Goal: Information Seeking & Learning: Check status

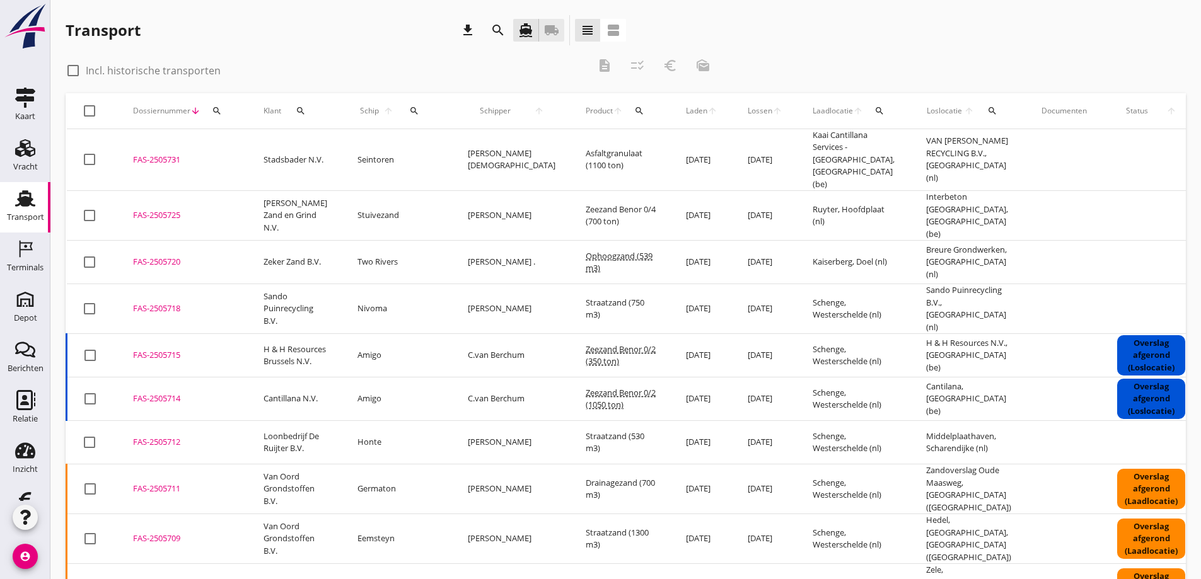
click at [550, 28] on icon "local_shipping" at bounding box center [551, 30] width 15 height 15
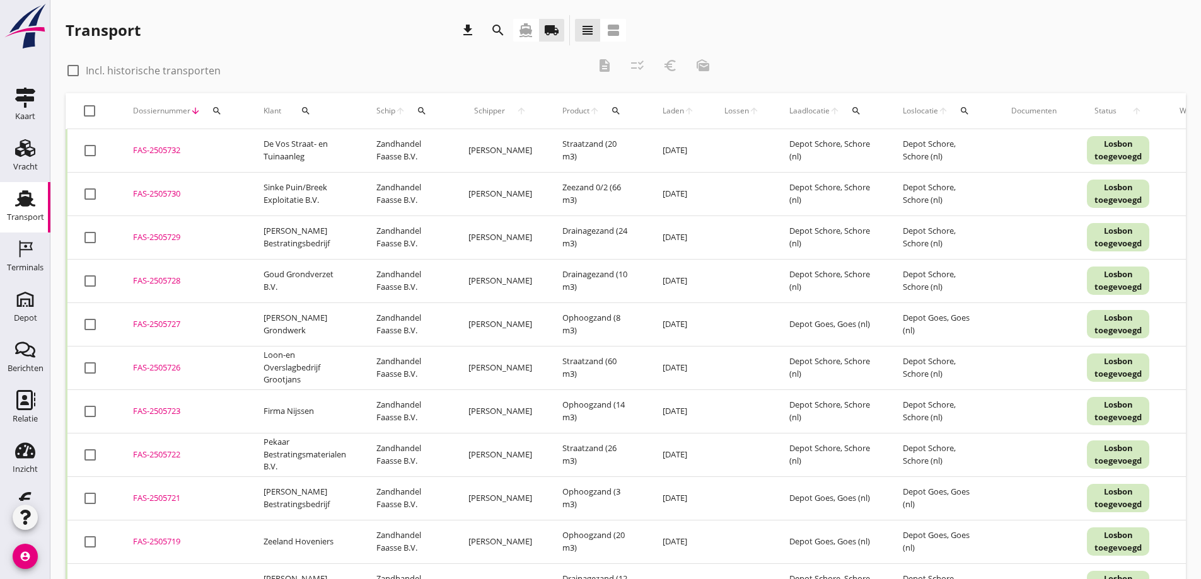
click at [301, 109] on icon "search" at bounding box center [306, 111] width 10 height 10
click at [323, 142] on input "Zoeken op opdrachtgever..." at bounding box center [356, 147] width 131 height 20
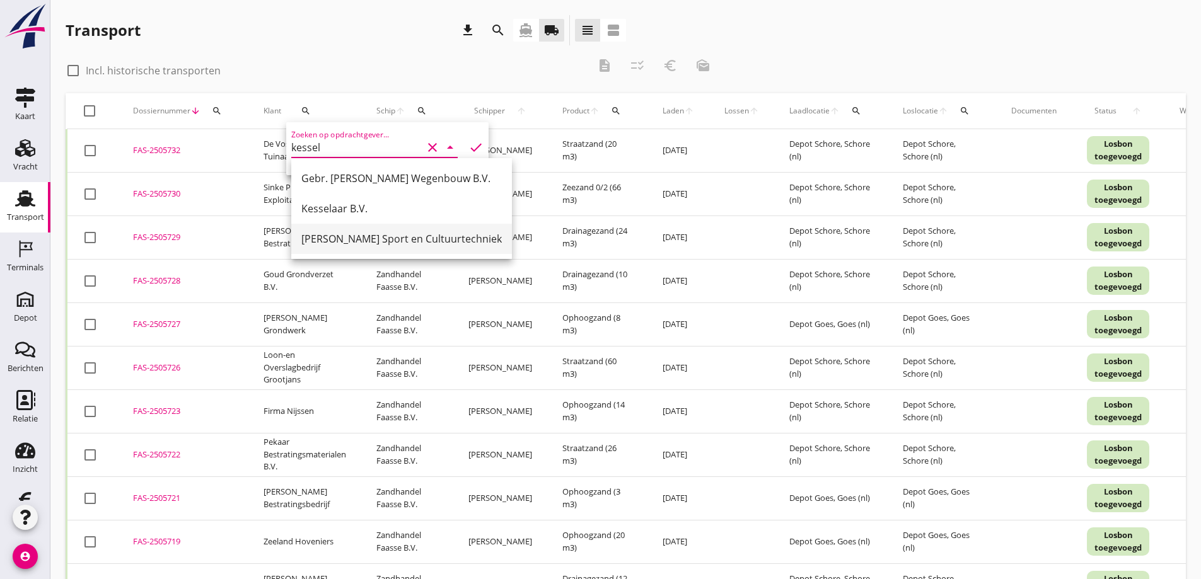
click at [364, 235] on div "[PERSON_NAME] Sport en Cultuurtechniek" at bounding box center [401, 238] width 200 height 15
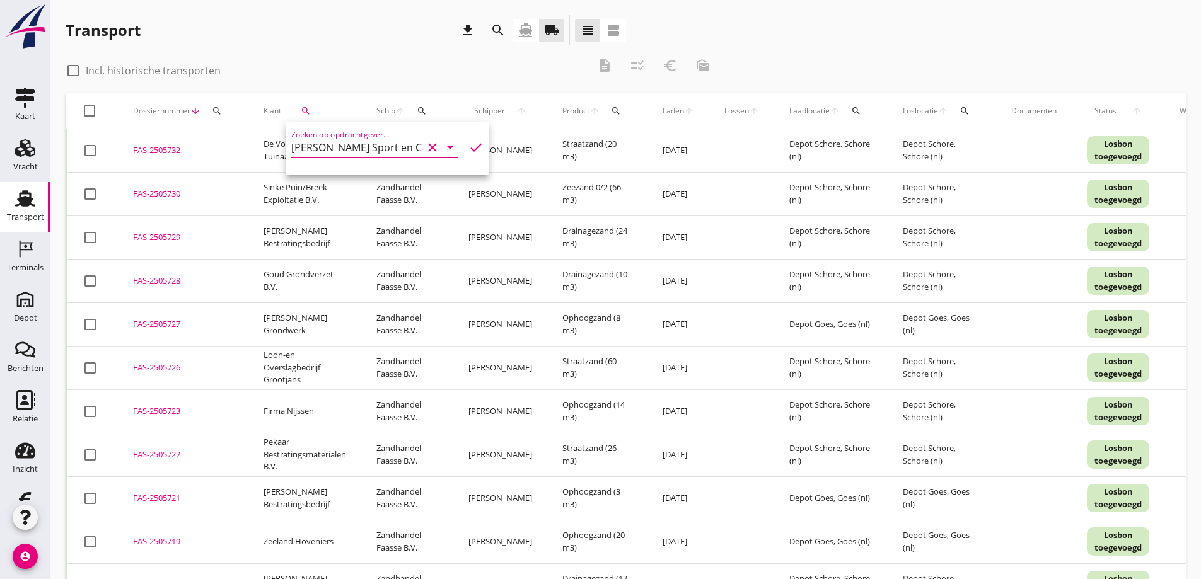
type input "[PERSON_NAME] Sport en Cultuurtechniek"
click at [468, 145] on icon "check" at bounding box center [475, 147] width 15 height 15
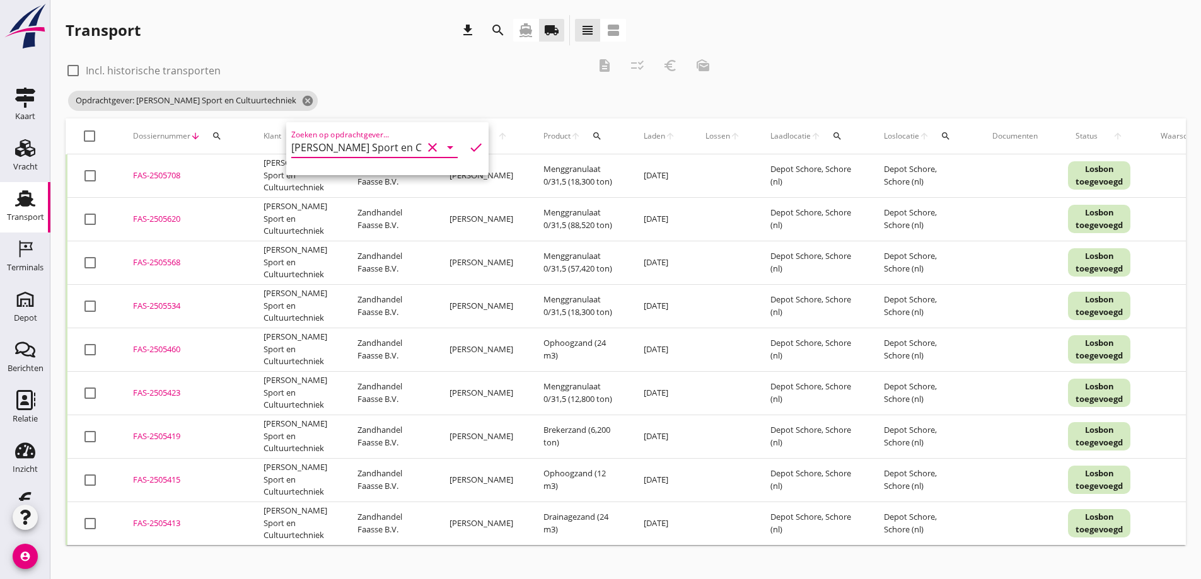
click at [319, 44] on div "Transport download search directions_boat local_shipping view_headline view_age…" at bounding box center [346, 30] width 560 height 30
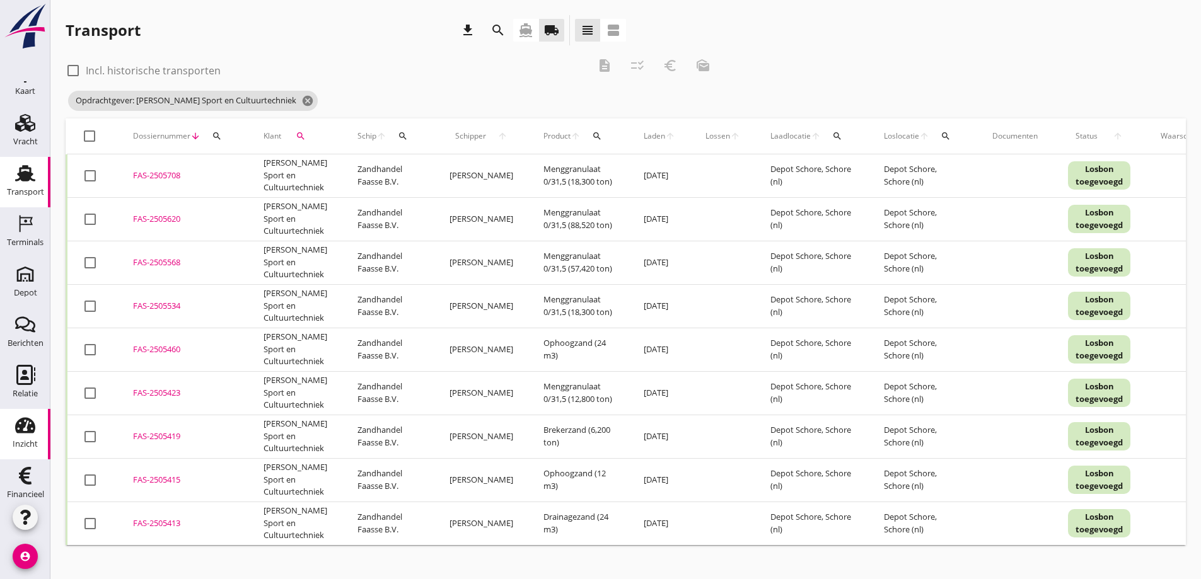
scroll to position [37, 0]
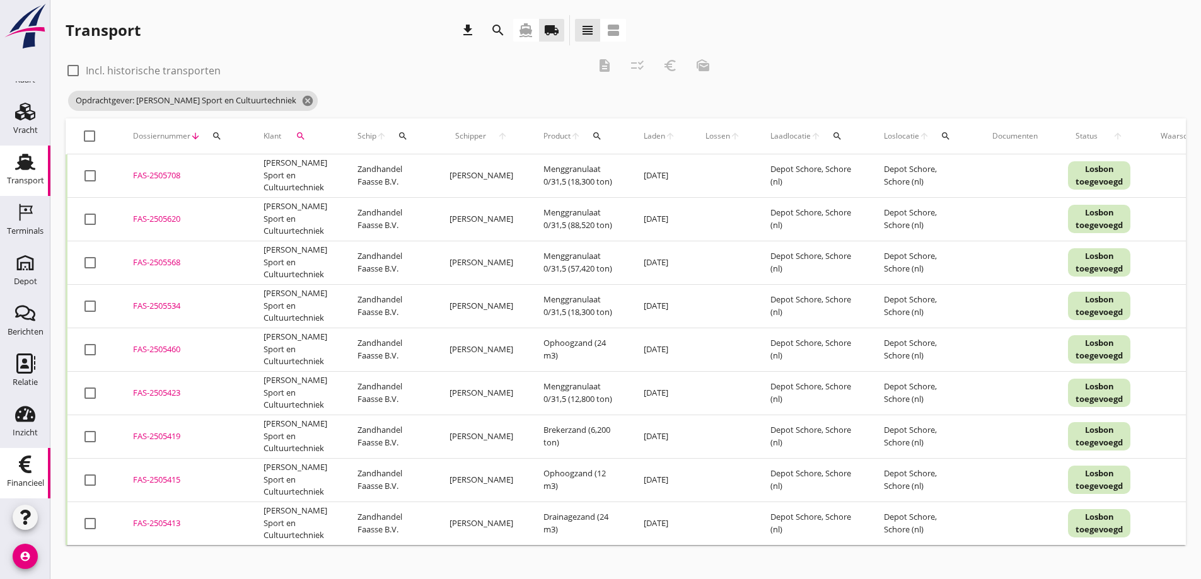
click at [21, 461] on use at bounding box center [25, 465] width 13 height 18
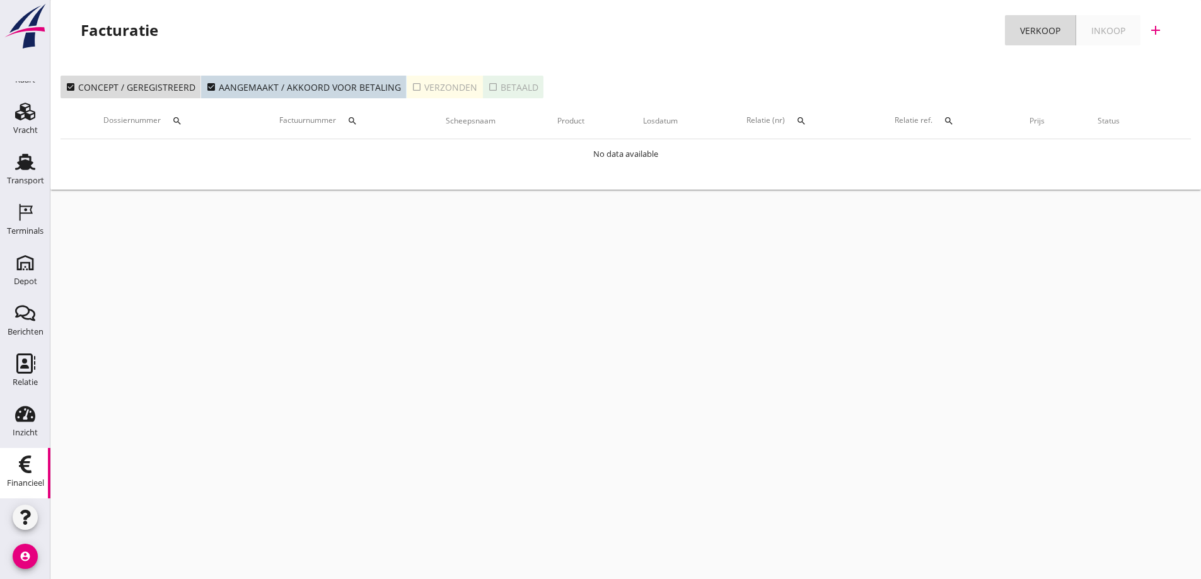
click at [800, 118] on icon "search" at bounding box center [801, 121] width 10 height 10
click at [808, 149] on input "text" at bounding box center [861, 158] width 131 height 20
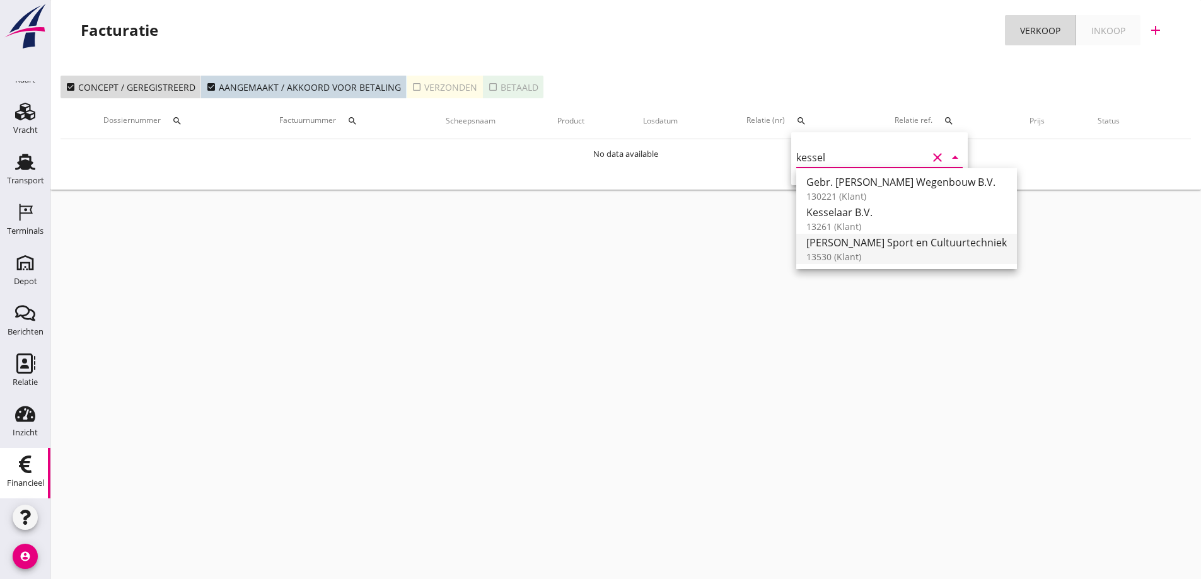
click at [876, 246] on div "[PERSON_NAME] Sport en Cultuurtechniek" at bounding box center [906, 242] width 200 height 15
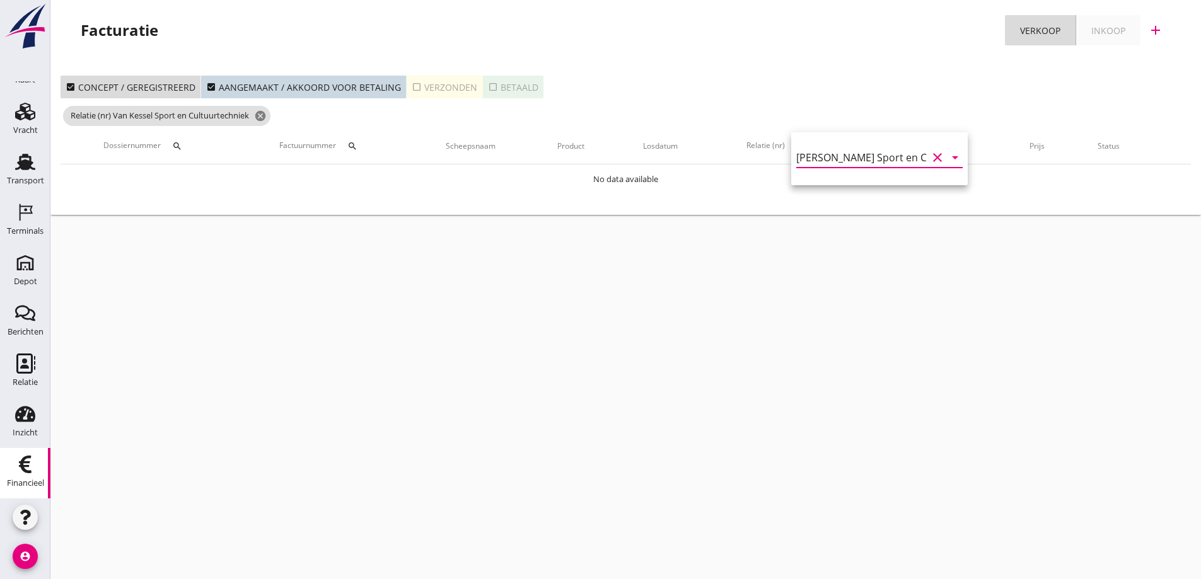
type input "[PERSON_NAME] Sport en Cultuurtechniek (13530)"
click at [469, 85] on div "check_box_outline_blank Verzonden" at bounding box center [445, 87] width 66 height 13
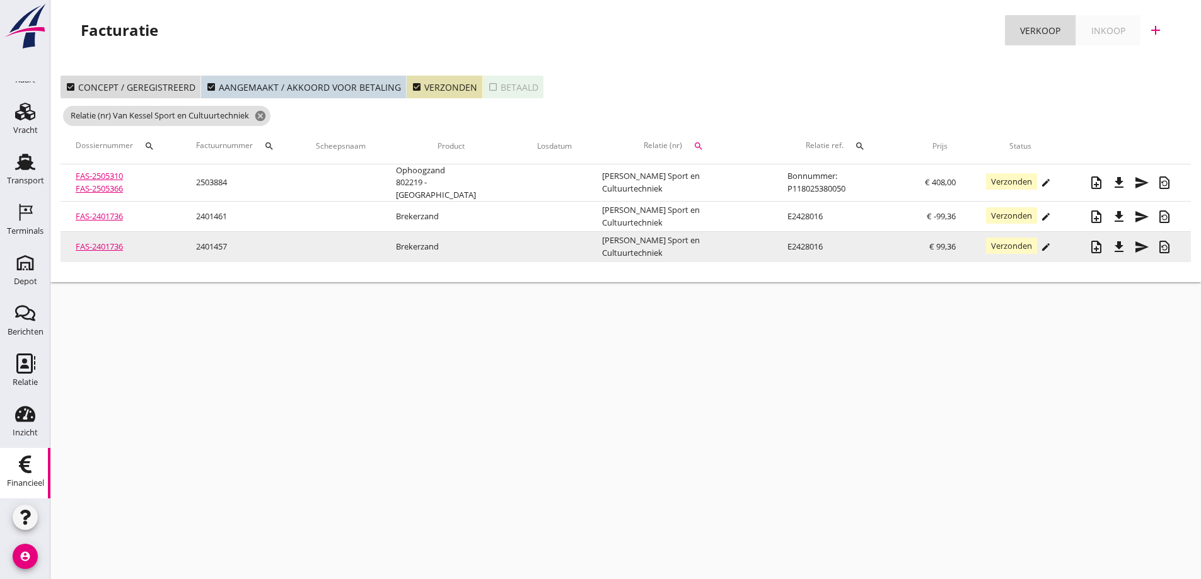
click at [110, 244] on link "FAS-2401736" at bounding box center [99, 246] width 47 height 11
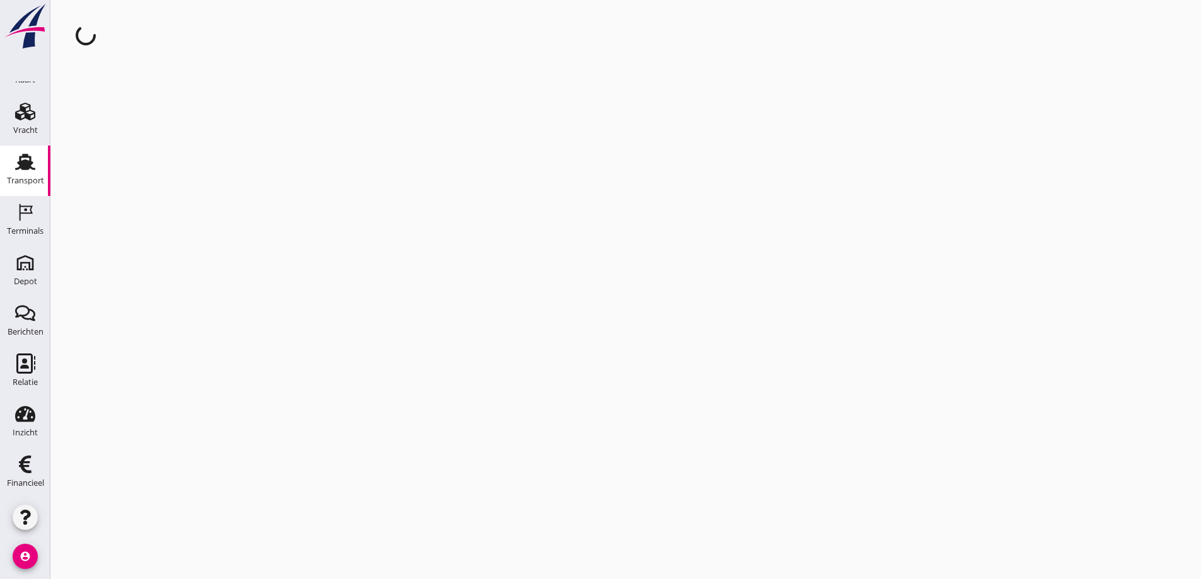
click at [110, 244] on div "cancel You are impersonating another user." at bounding box center [625, 289] width 1150 height 579
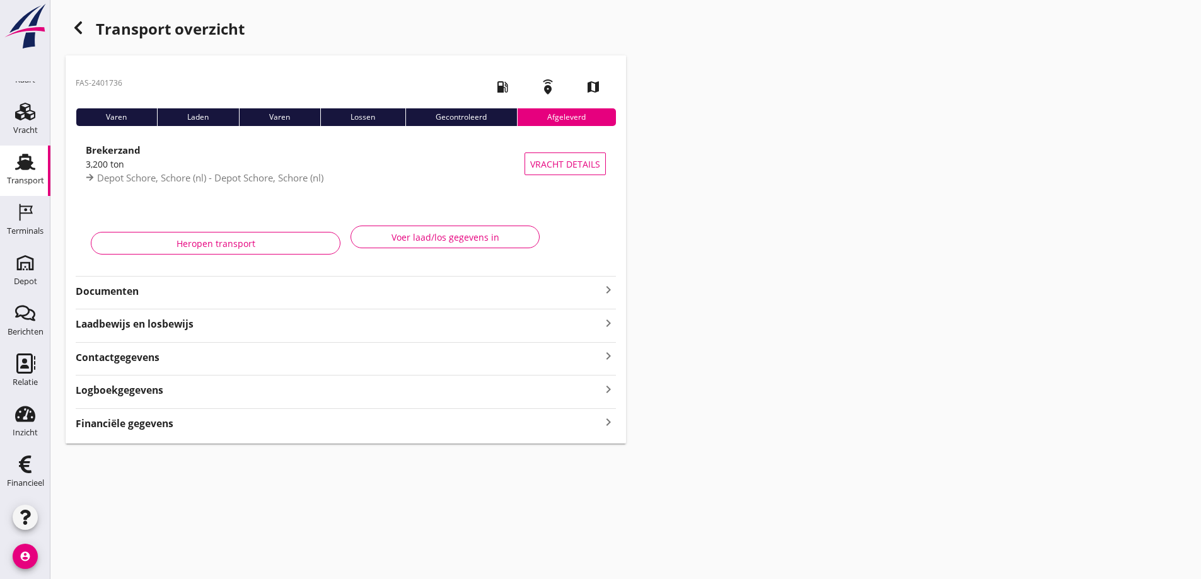
click at [165, 427] on strong "Financiële gegevens" at bounding box center [125, 424] width 98 height 14
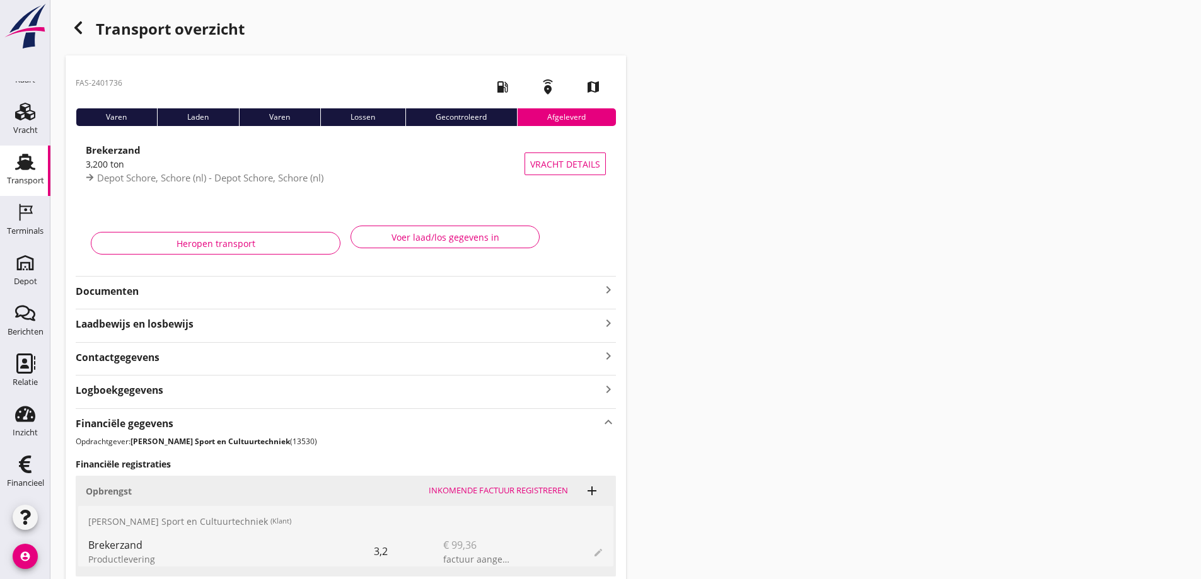
click at [103, 284] on strong "Documenten" at bounding box center [338, 291] width 525 height 14
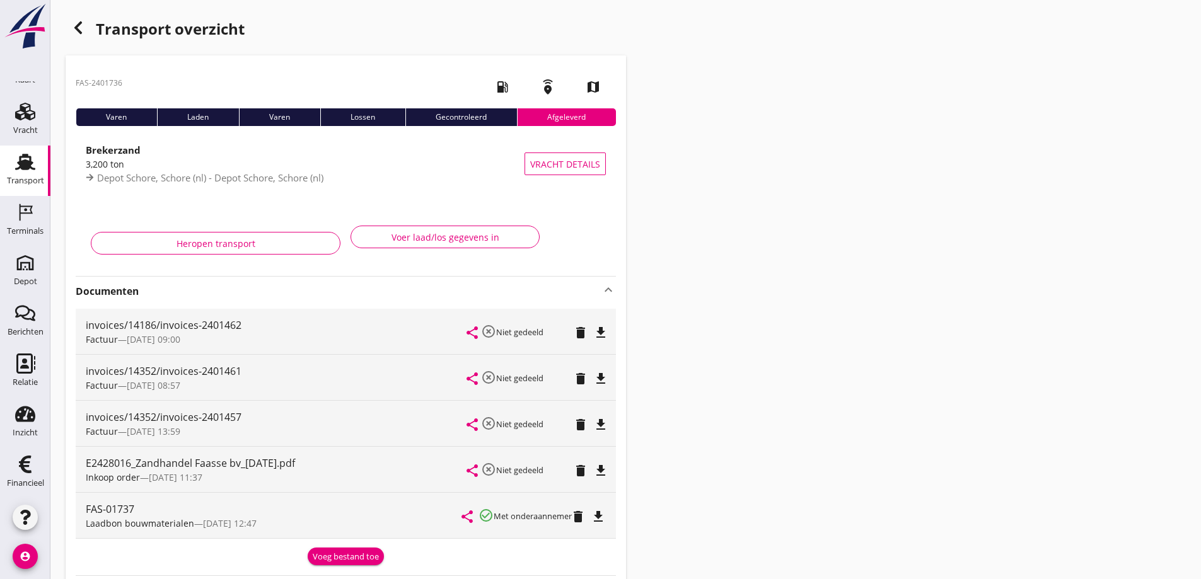
click at [601, 330] on icon "file_download" at bounding box center [600, 332] width 15 height 15
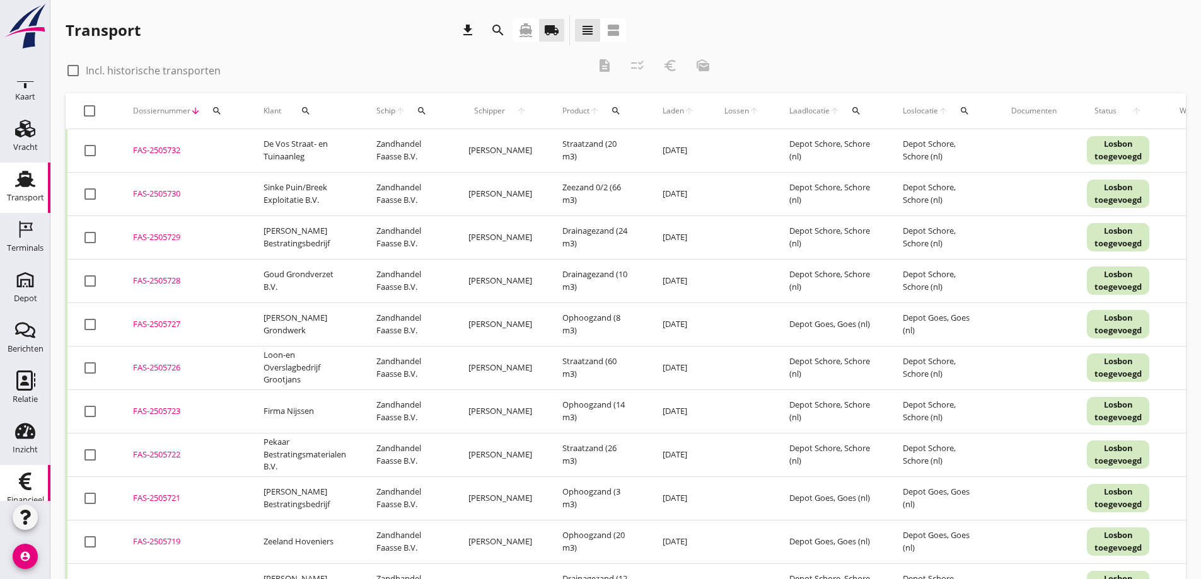
scroll to position [37, 0]
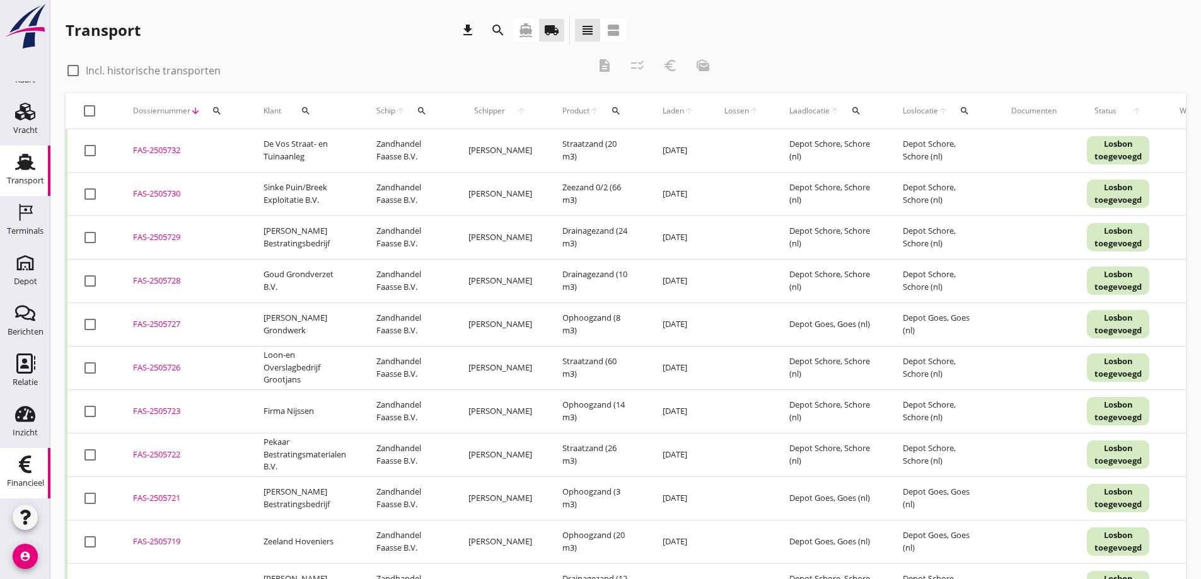
click at [21, 463] on use at bounding box center [25, 465] width 13 height 18
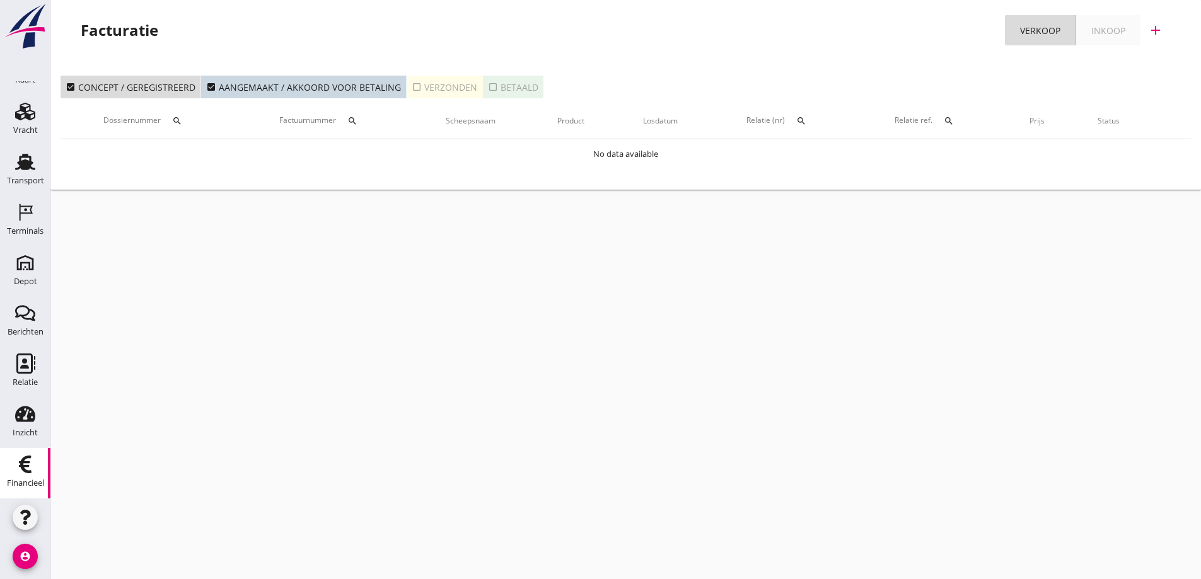
click at [461, 83] on div "check_box_outline_blank Verzonden" at bounding box center [445, 87] width 66 height 13
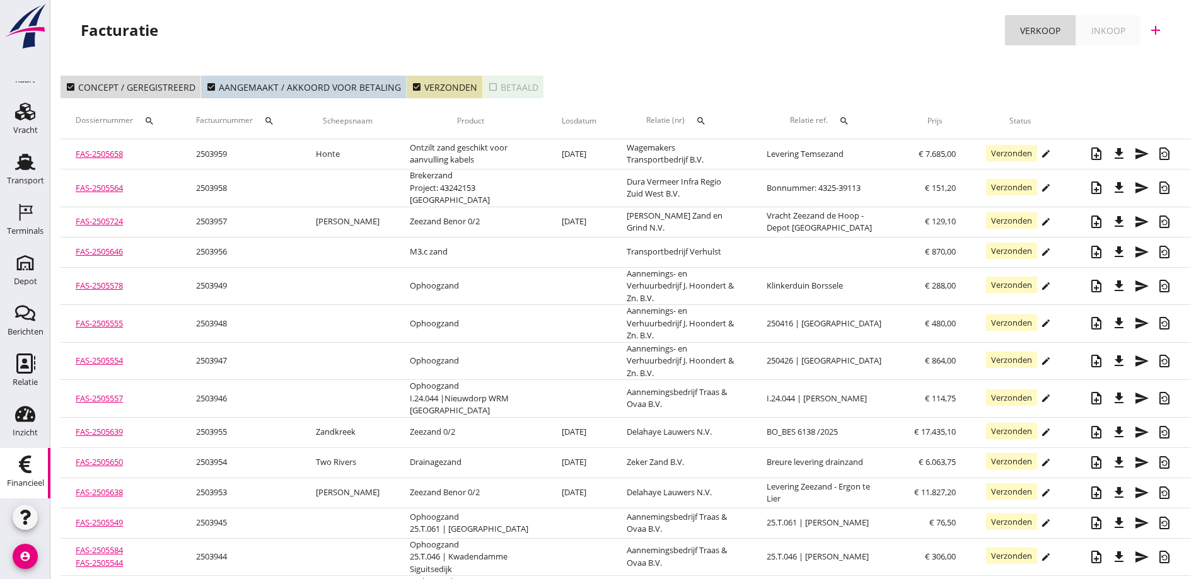
click at [697, 117] on icon "search" at bounding box center [701, 121] width 10 height 10
click at [700, 155] on input "text" at bounding box center [758, 158] width 131 height 20
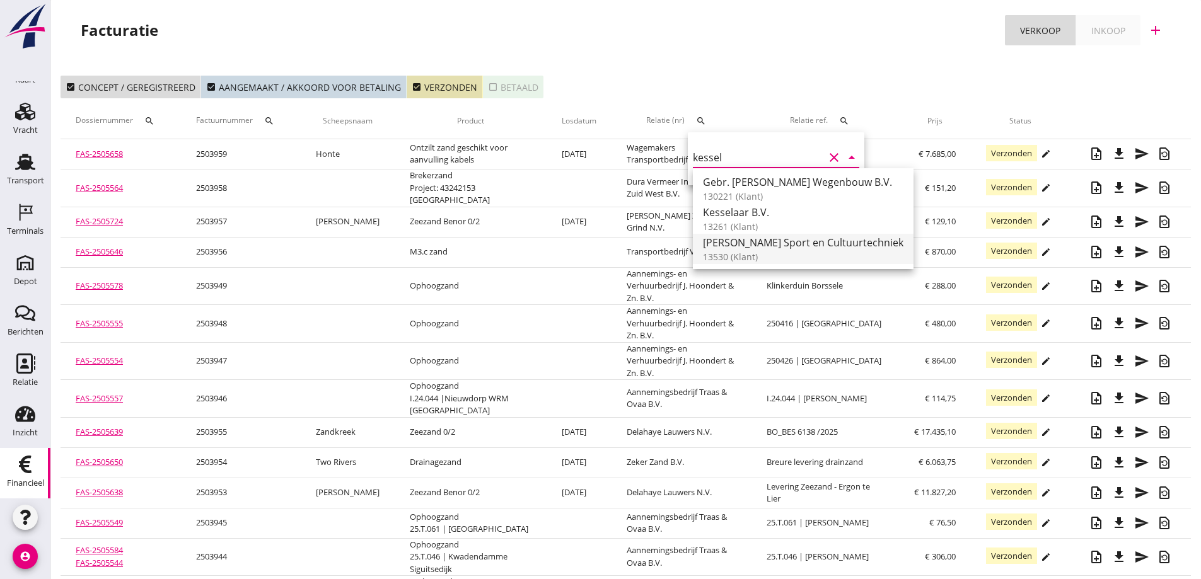
click at [744, 239] on div "[PERSON_NAME] Sport en Cultuurtechniek" at bounding box center [803, 242] width 200 height 15
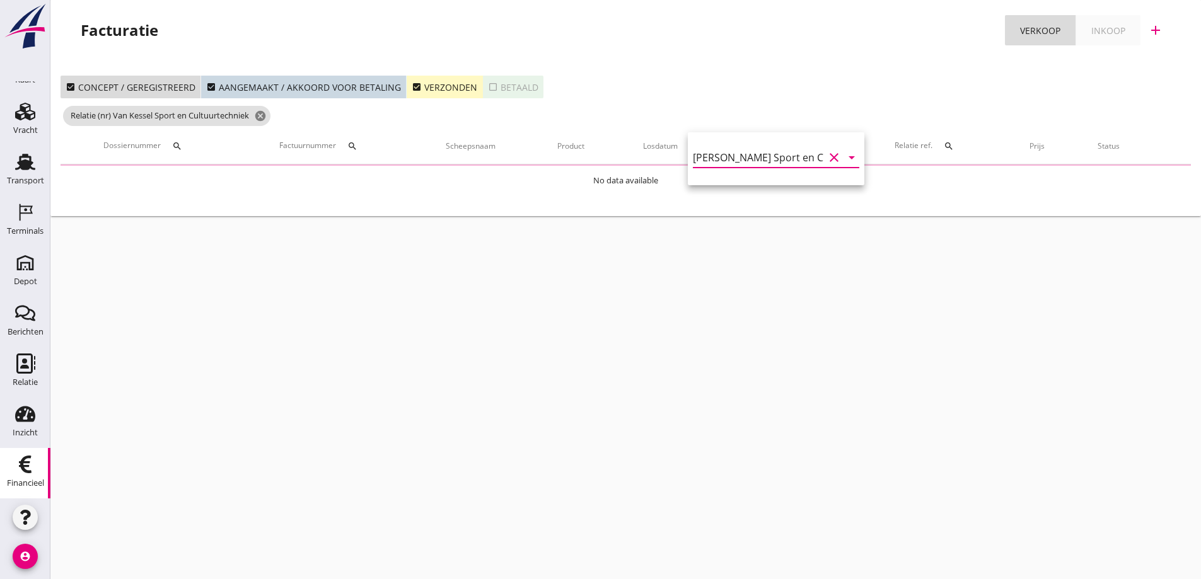
type input "[PERSON_NAME] Sport en Cultuurtechniek (13530)"
click at [456, 85] on div "check_box Verzonden" at bounding box center [445, 87] width 66 height 13
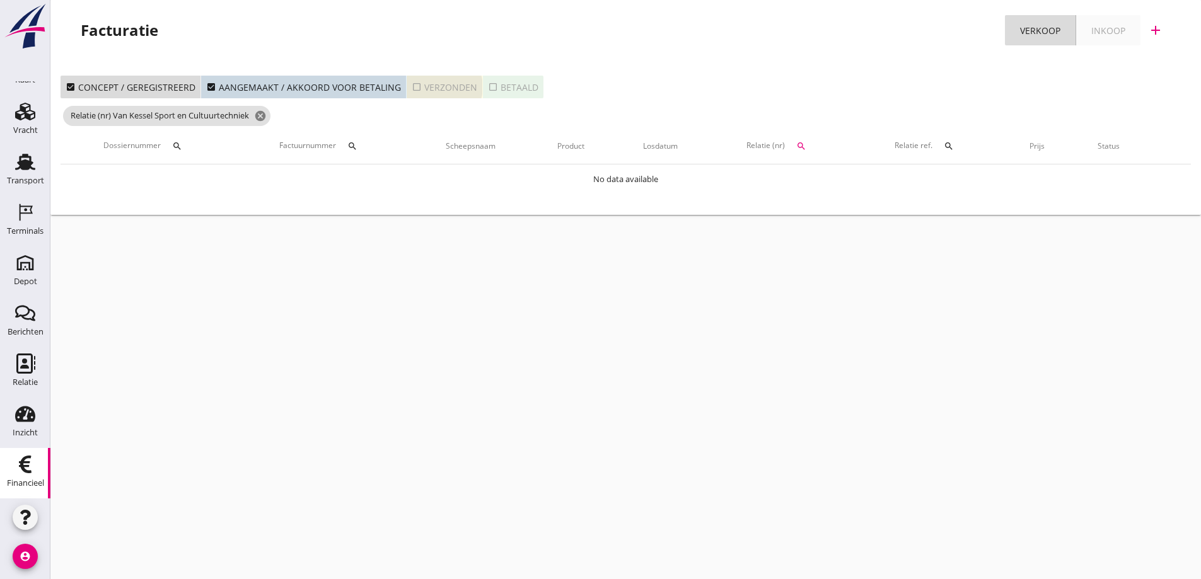
click at [458, 82] on div "check_box_outline_blank Verzonden" at bounding box center [445, 87] width 66 height 13
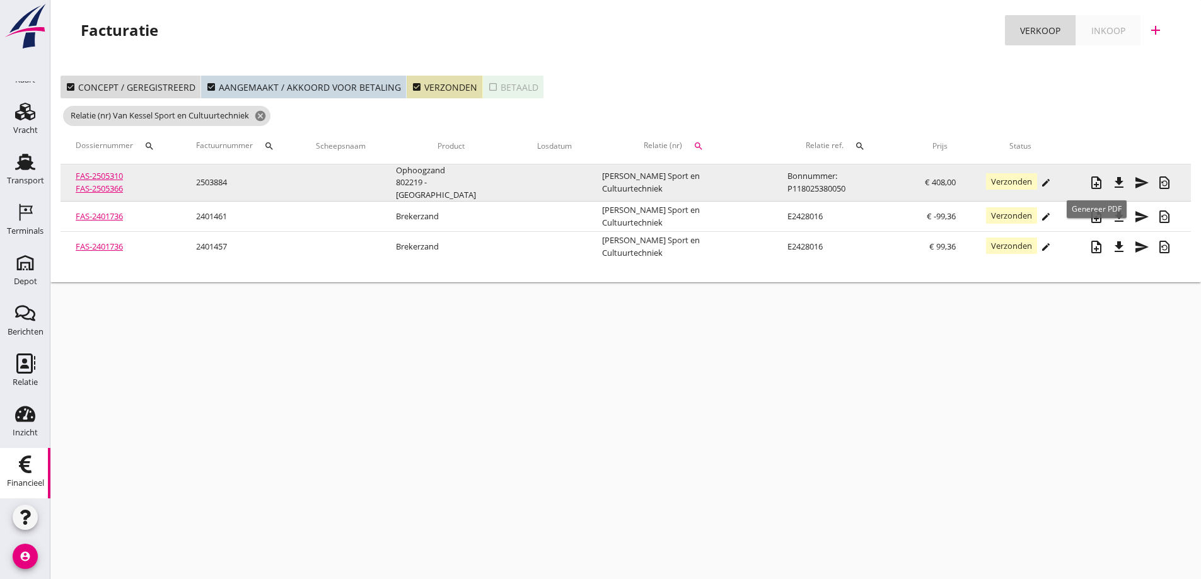
click at [1094, 180] on icon "note_add" at bounding box center [1096, 182] width 15 height 15
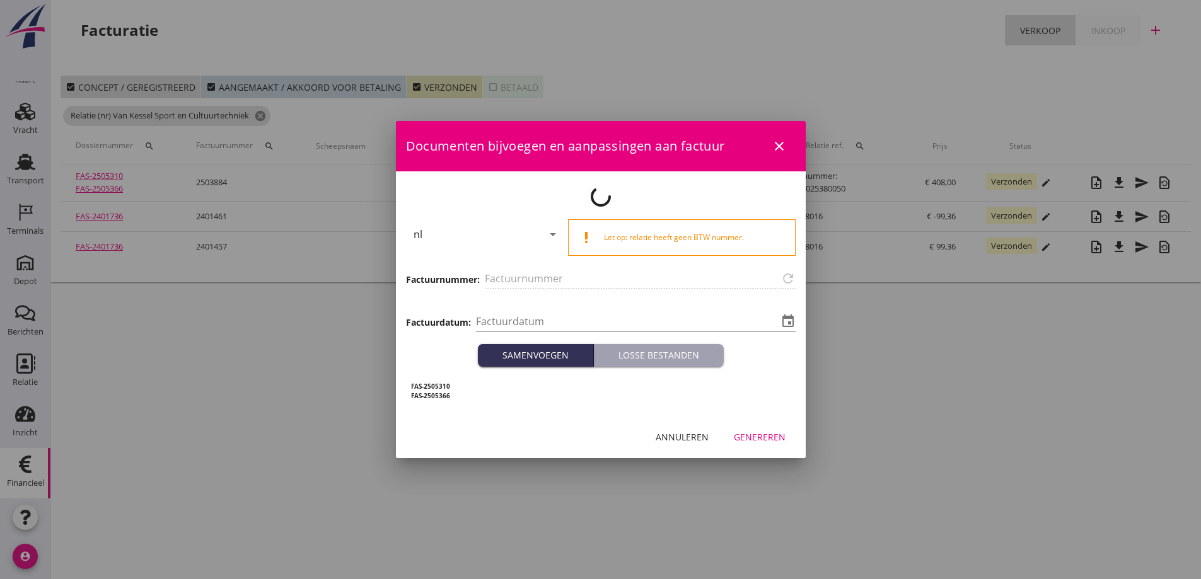
type input "2503884"
type input "[DATE]"
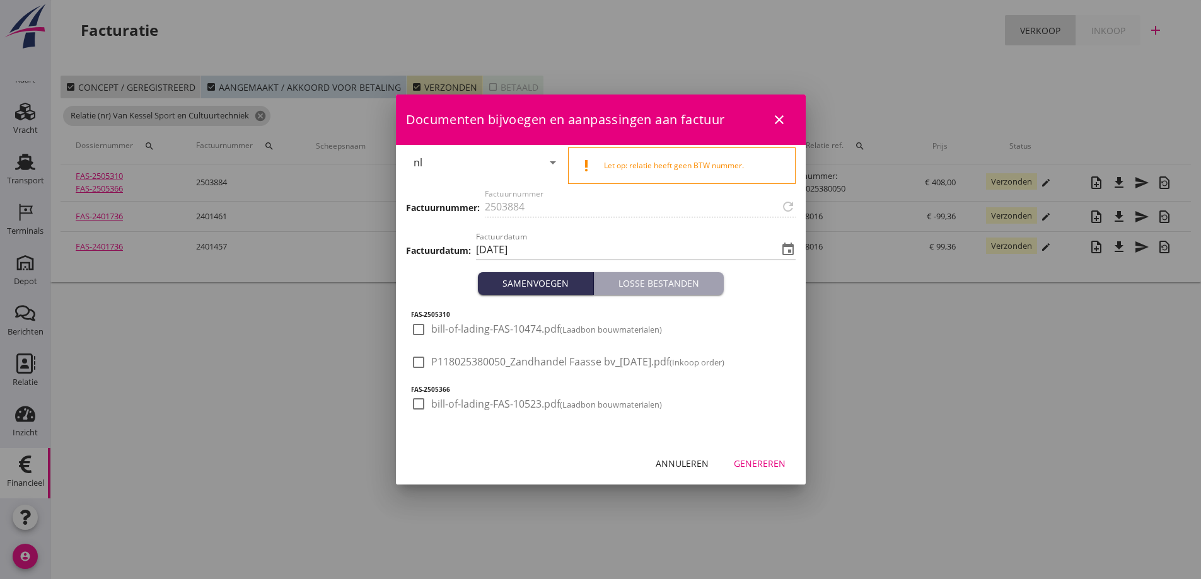
click at [872, 420] on div at bounding box center [600, 289] width 1201 height 579
click at [777, 114] on icon "close" at bounding box center [779, 119] width 15 height 15
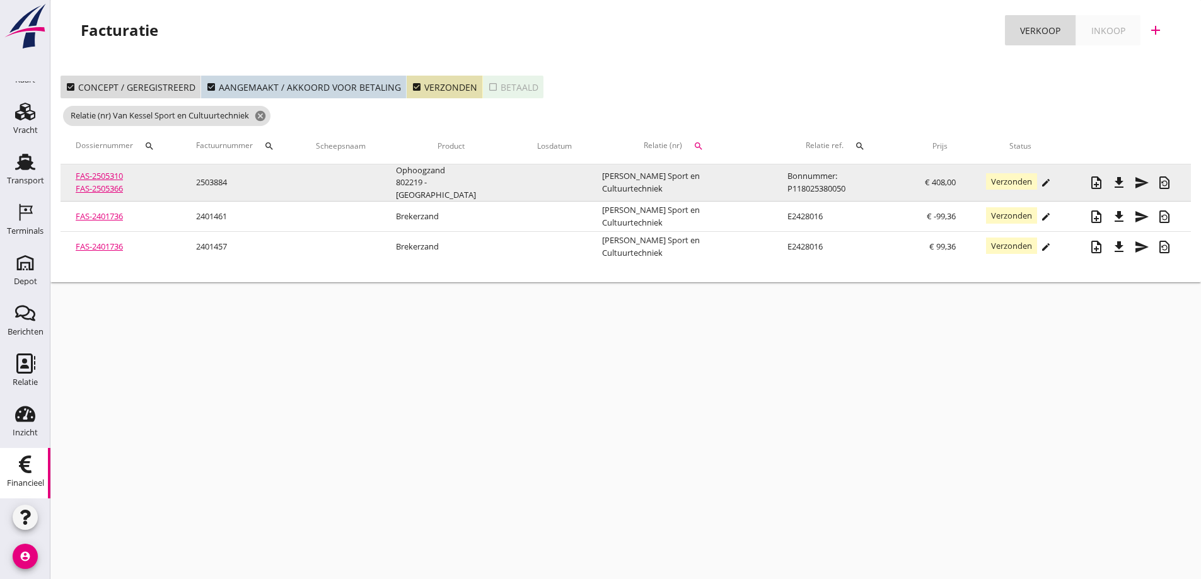
click at [96, 175] on link "FAS-2505310" at bounding box center [99, 175] width 47 height 11
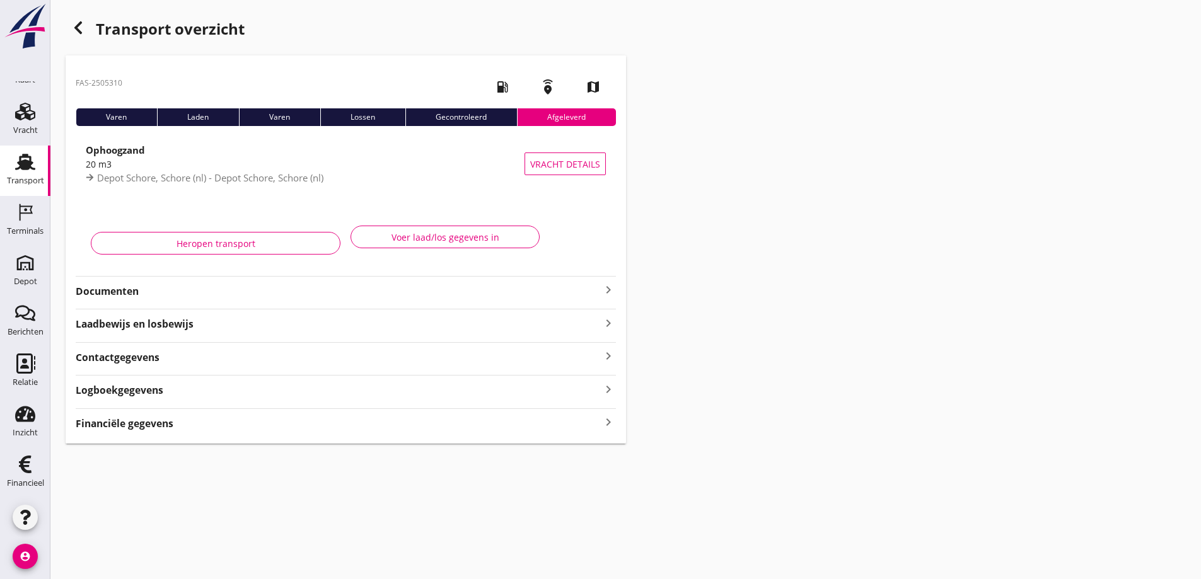
click at [108, 291] on strong "Documenten" at bounding box center [338, 291] width 525 height 14
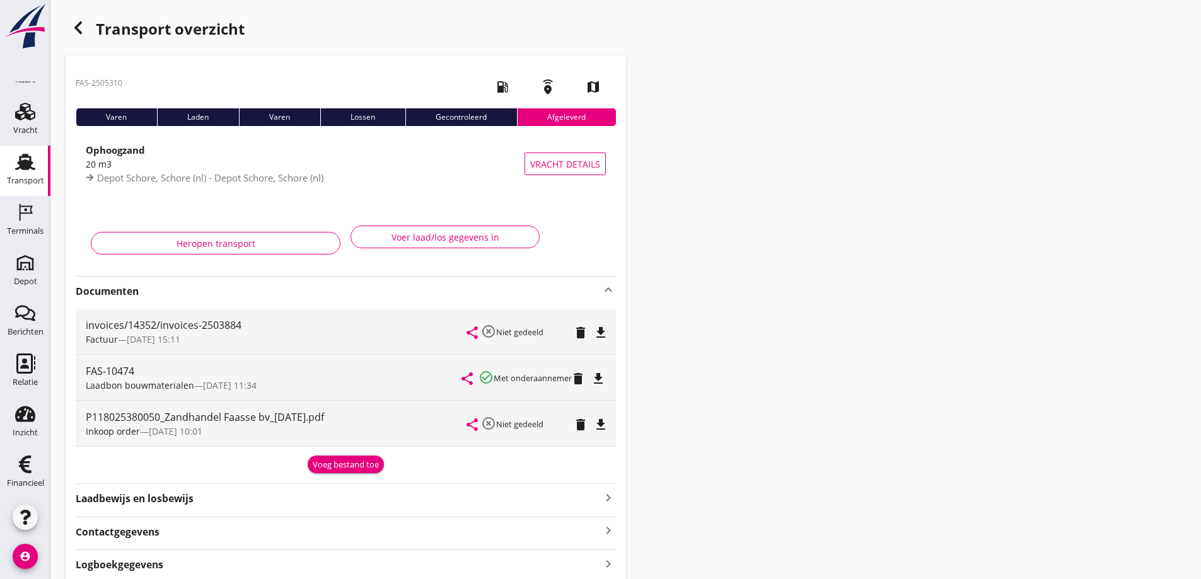
click at [600, 329] on icon "file_download" at bounding box center [600, 332] width 15 height 15
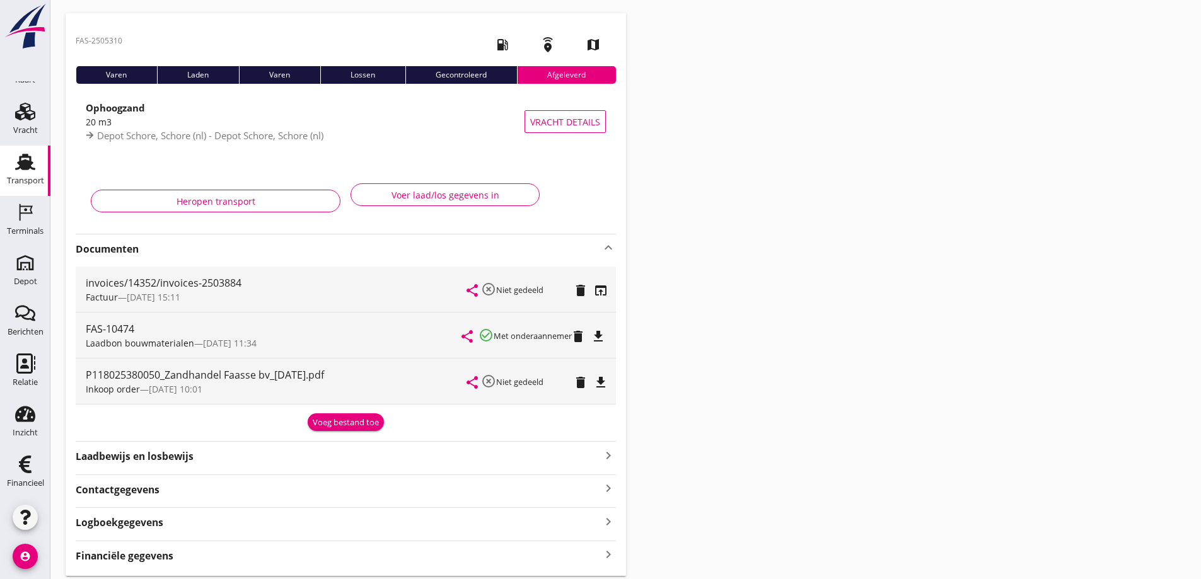
scroll to position [84, 0]
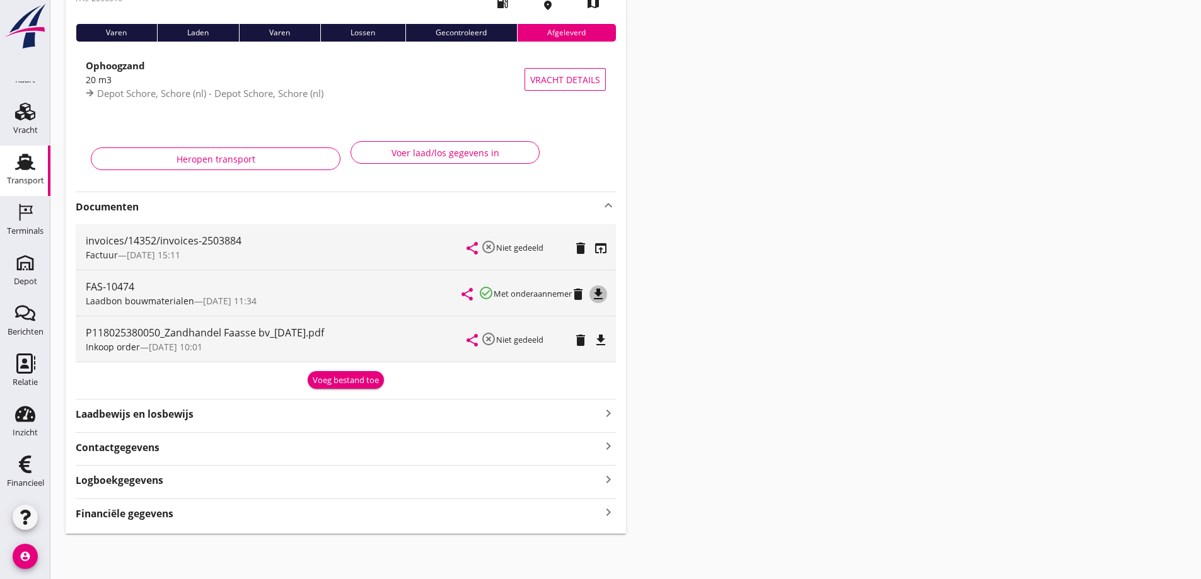
click at [599, 291] on icon "file_download" at bounding box center [598, 294] width 15 height 15
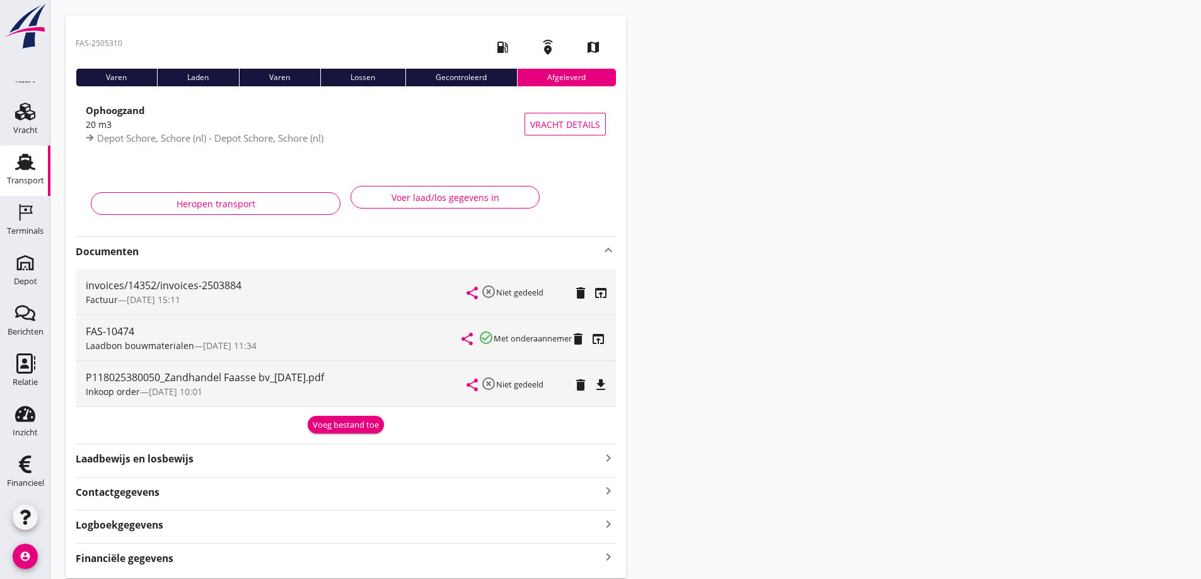
scroll to position [0, 0]
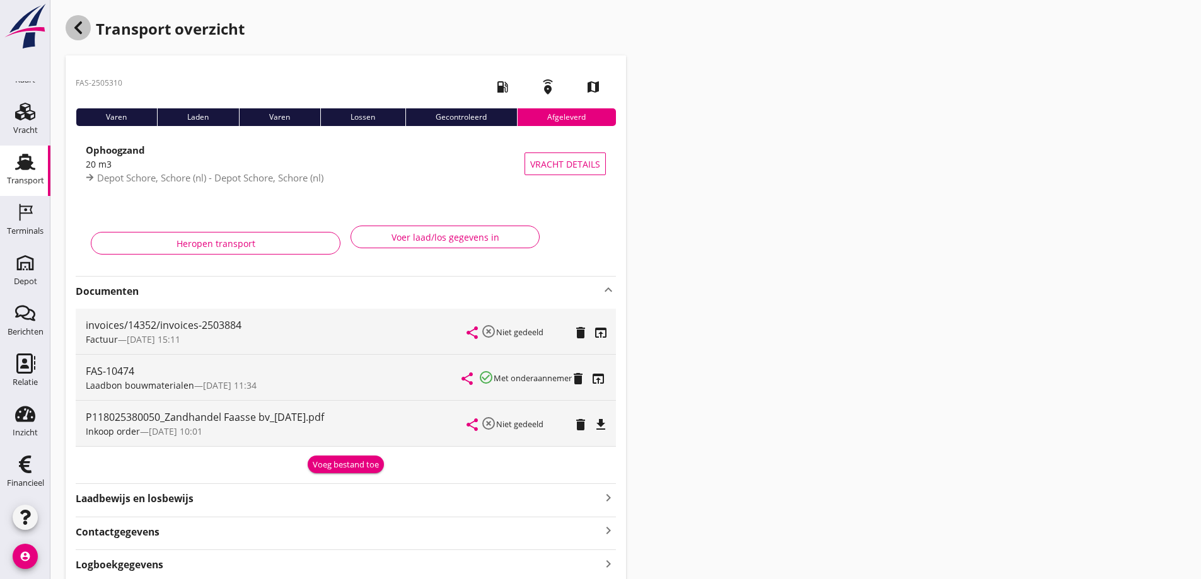
click at [76, 26] on use "button" at bounding box center [78, 27] width 8 height 13
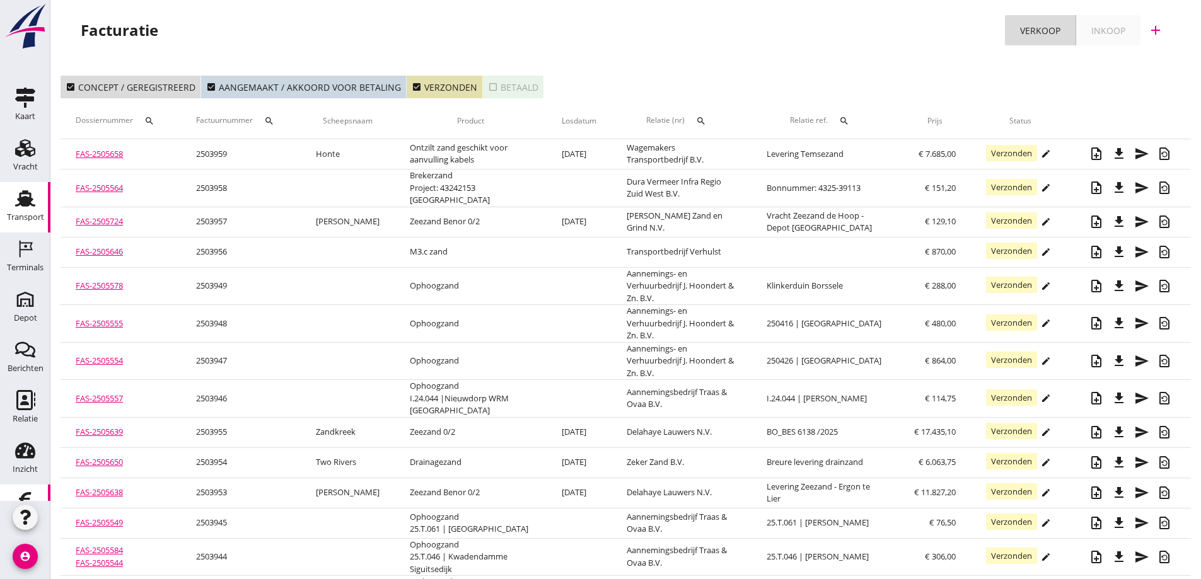
click at [20, 202] on use at bounding box center [25, 198] width 20 height 16
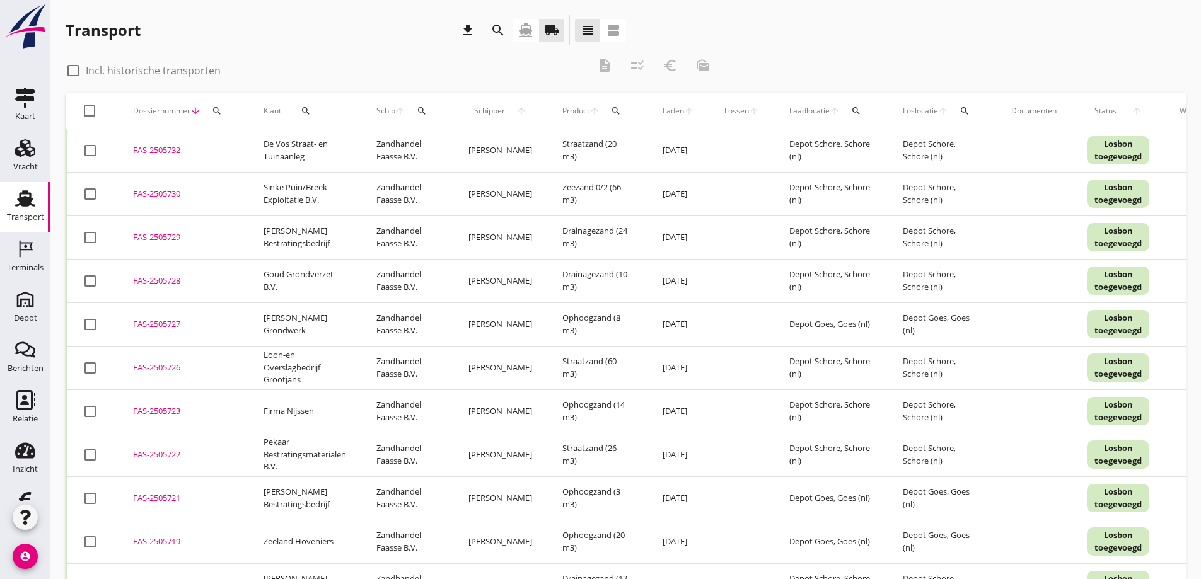
click at [321, 429] on td "Firma Nijssen" at bounding box center [304, 411] width 113 height 43
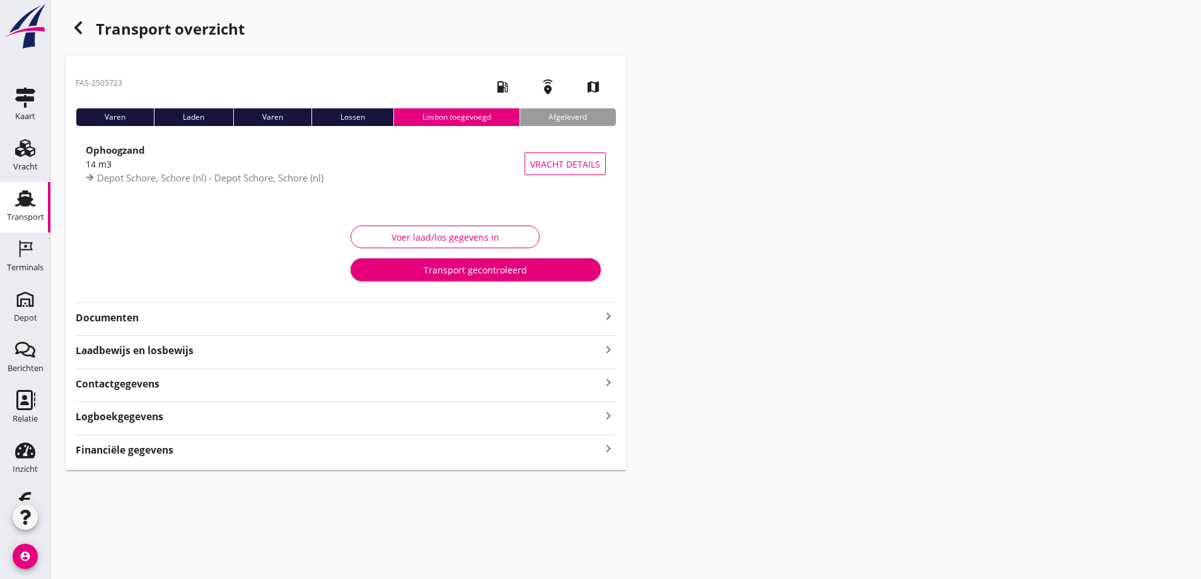
click at [73, 25] on icon "button" at bounding box center [78, 27] width 15 height 15
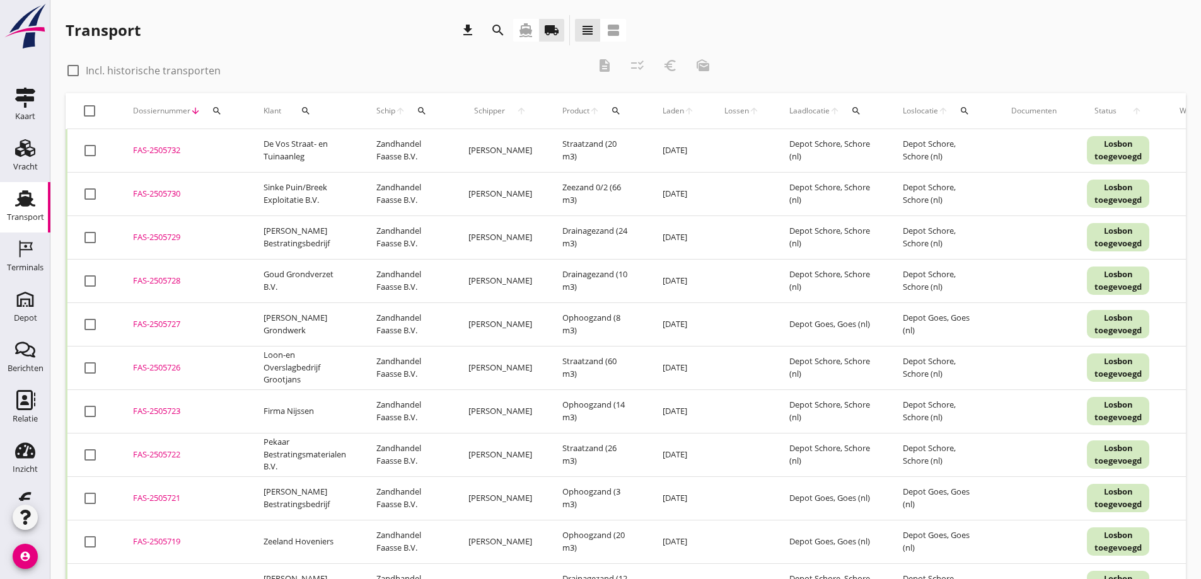
click at [307, 108] on icon "search" at bounding box center [306, 111] width 10 height 10
click at [344, 145] on input "Zoeken op opdrachtgever..." at bounding box center [356, 147] width 131 height 20
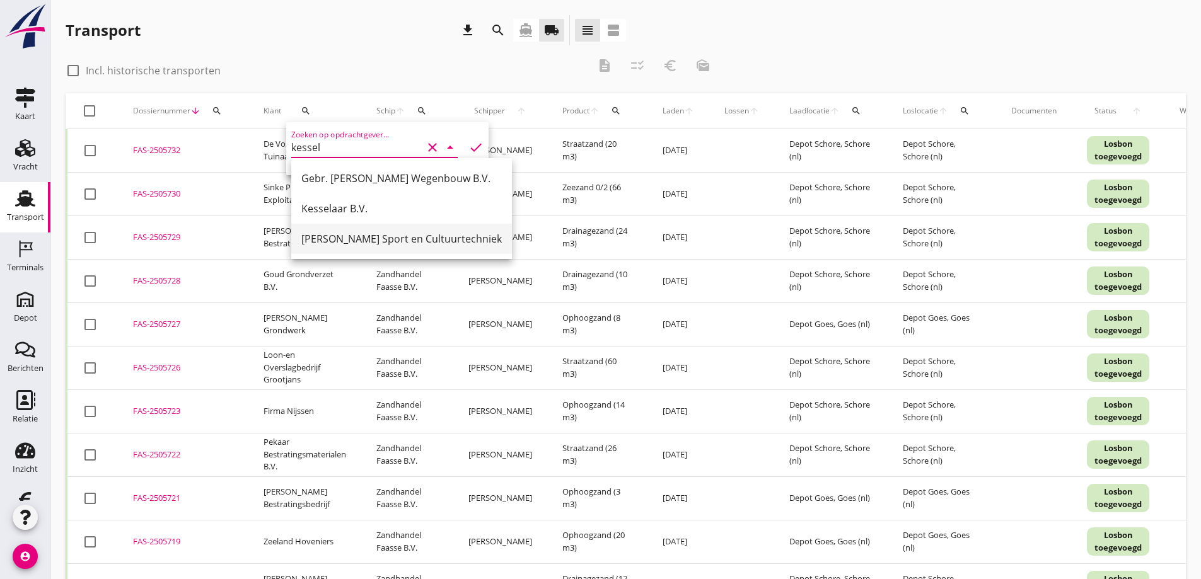
click at [339, 237] on div "[PERSON_NAME] Sport en Cultuurtechniek" at bounding box center [401, 238] width 200 height 15
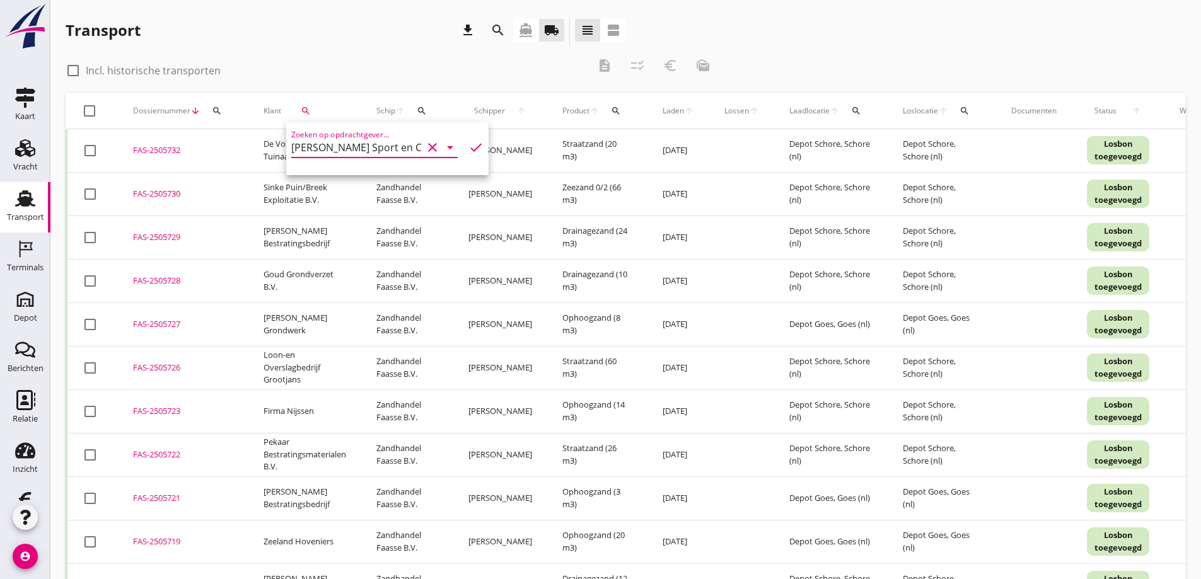
type input "[PERSON_NAME] Sport en Cultuurtechniek"
click at [356, 29] on div "Transport download search directions_boat local_shipping view_headline view_age…" at bounding box center [346, 30] width 560 height 30
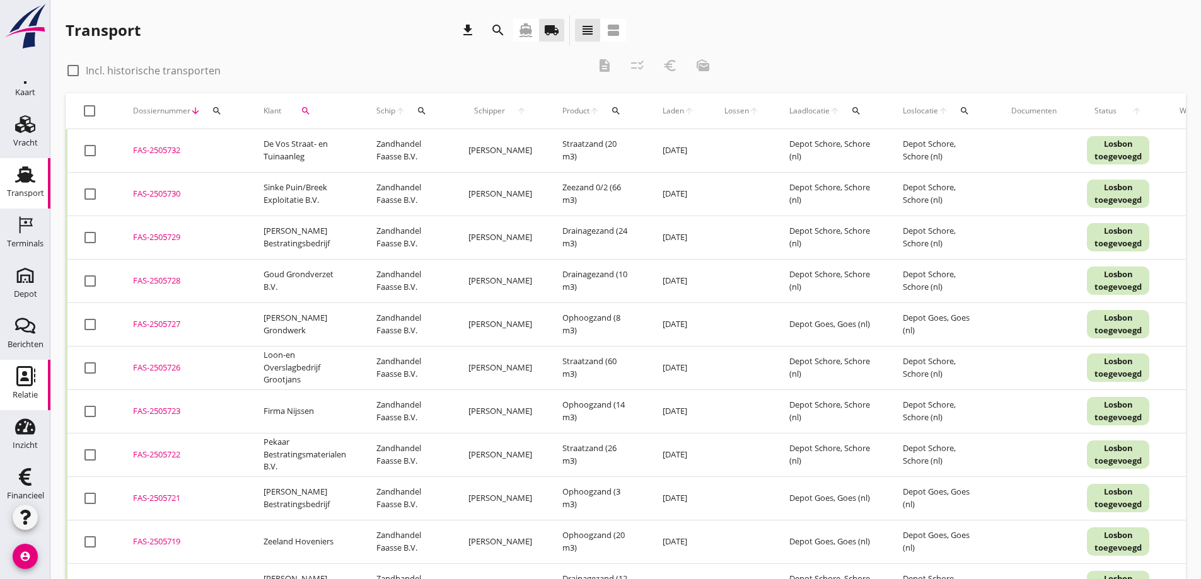
scroll to position [37, 0]
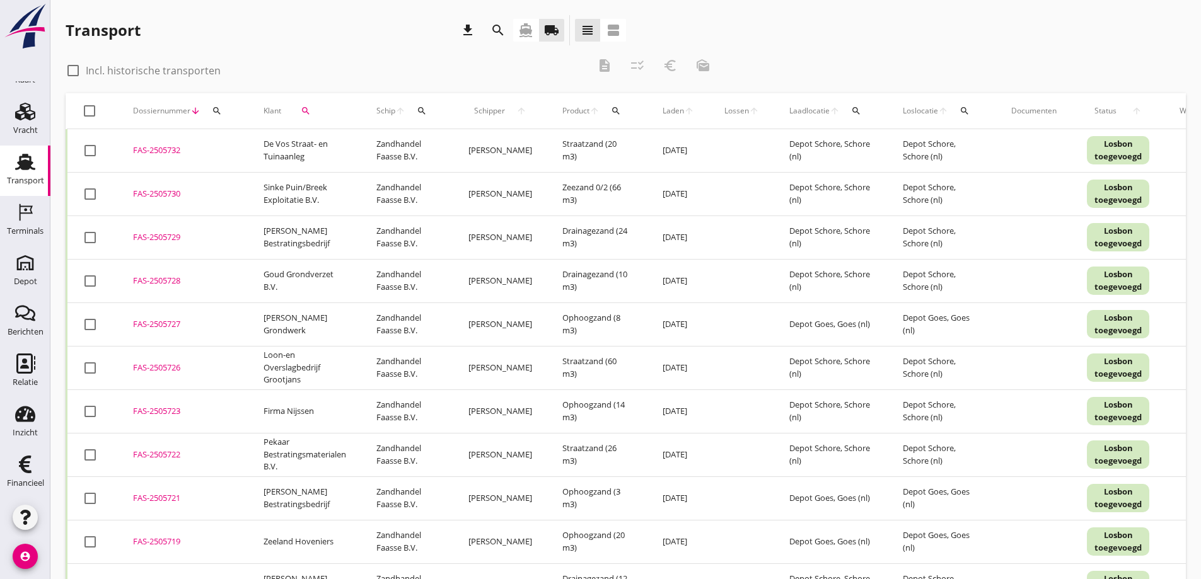
click at [22, 460] on icon "Financieel" at bounding box center [25, 465] width 20 height 20
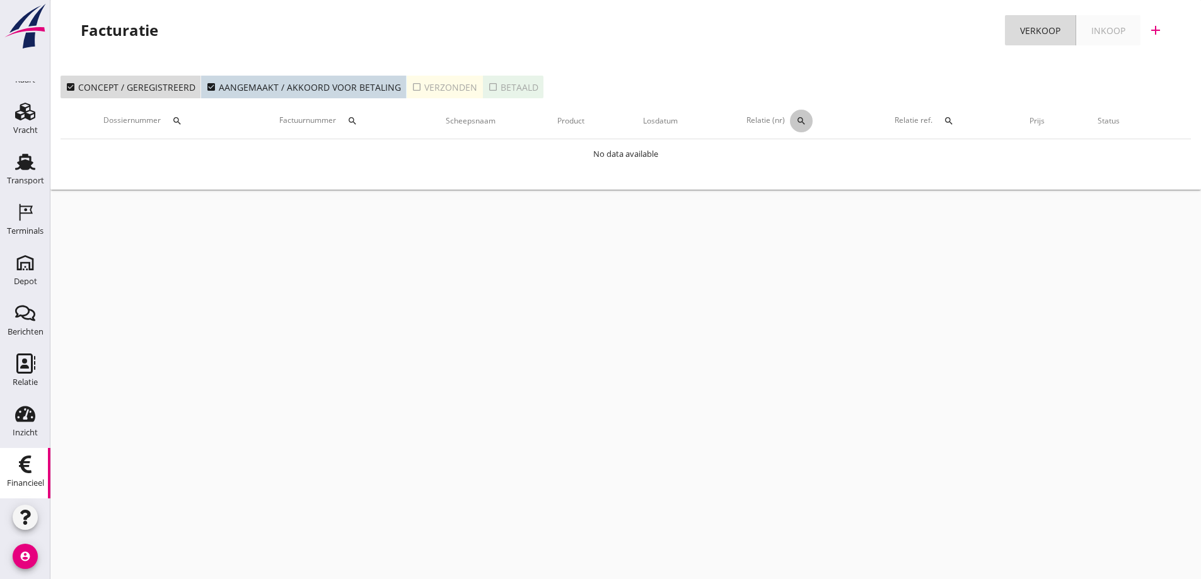
click at [799, 119] on icon "search" at bounding box center [801, 121] width 10 height 10
click at [804, 158] on input "text" at bounding box center [861, 158] width 131 height 20
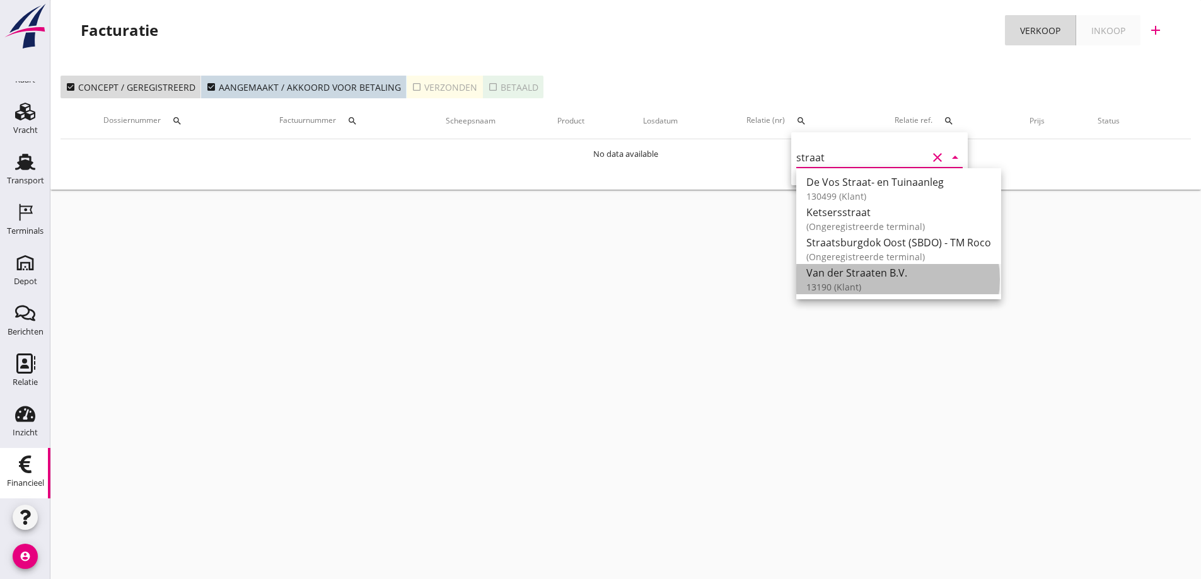
click at [831, 278] on div "Van der Straaten B.V." at bounding box center [898, 272] width 185 height 15
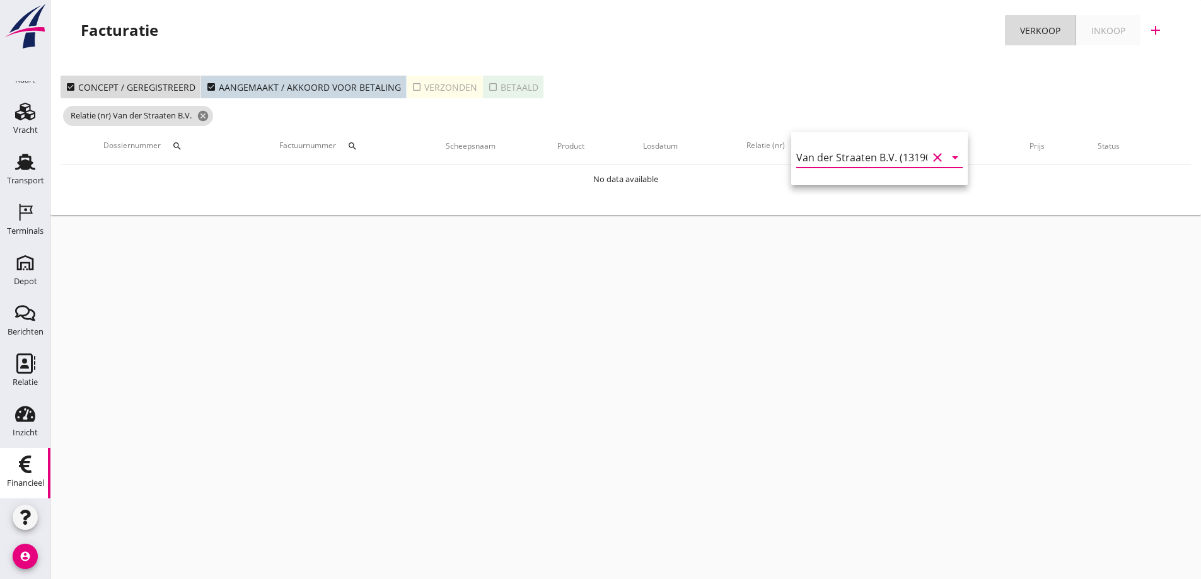
type input "Van der Straaten B.V. (13190)"
click at [454, 83] on div "check_box_outline_blank Verzonden" at bounding box center [445, 87] width 66 height 13
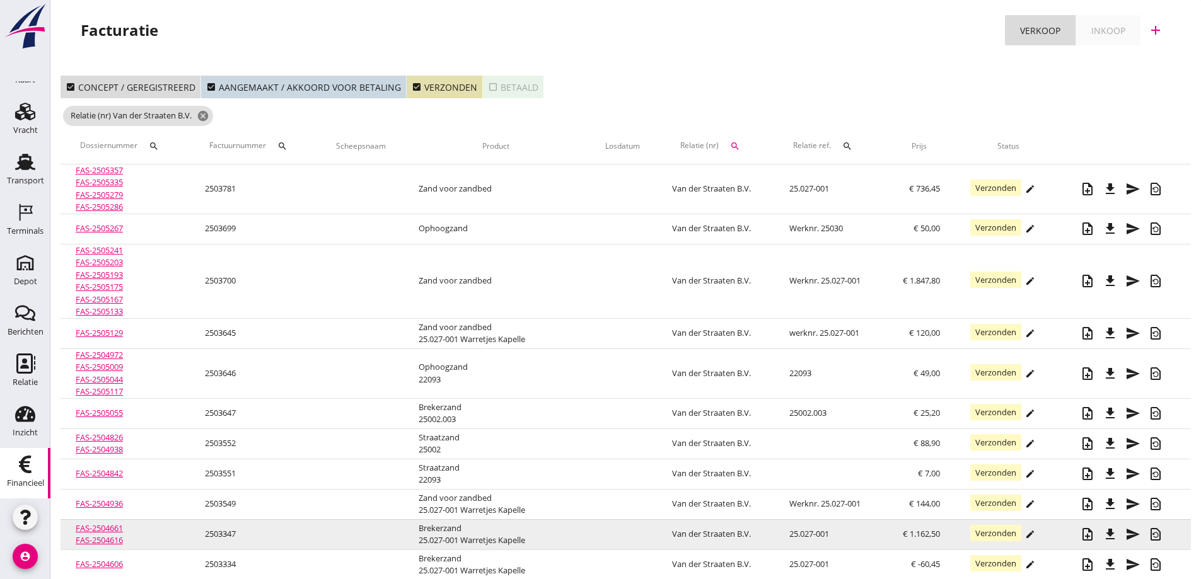
click at [108, 530] on link "FAS-2504661" at bounding box center [99, 528] width 47 height 11
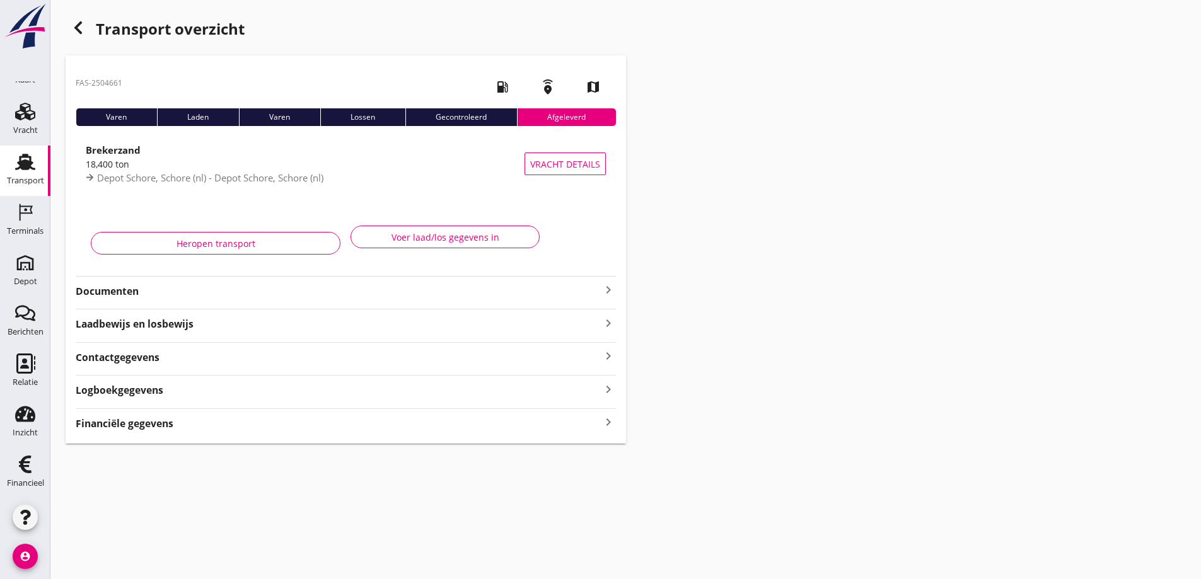
click at [150, 420] on strong "Financiële gegevens" at bounding box center [125, 424] width 98 height 14
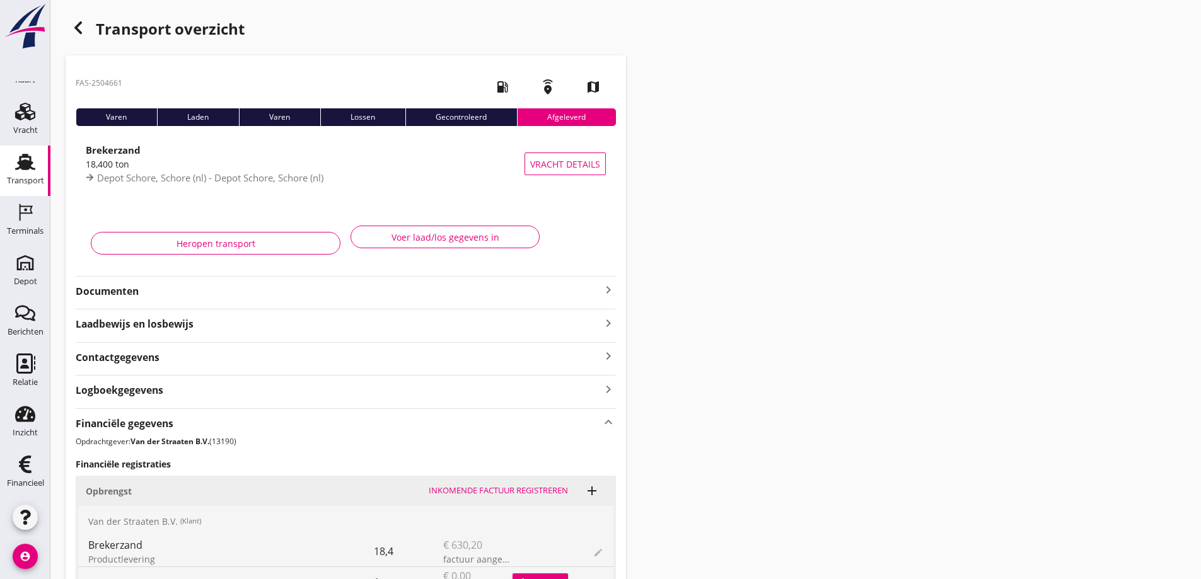
scroll to position [187, 0]
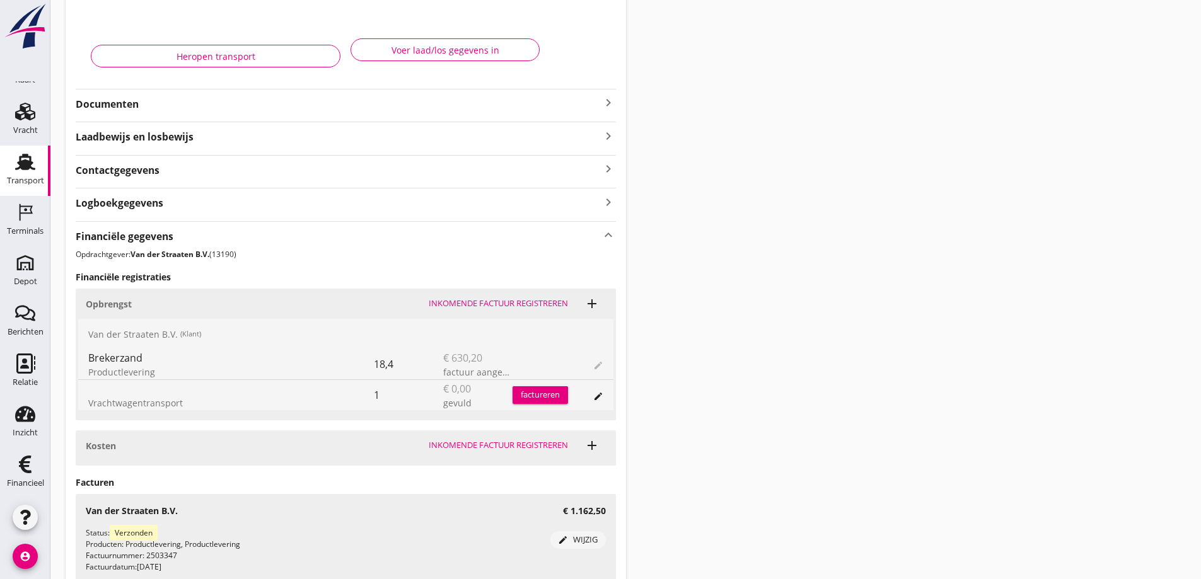
click at [360, 364] on div "Brekerzand" at bounding box center [231, 357] width 286 height 15
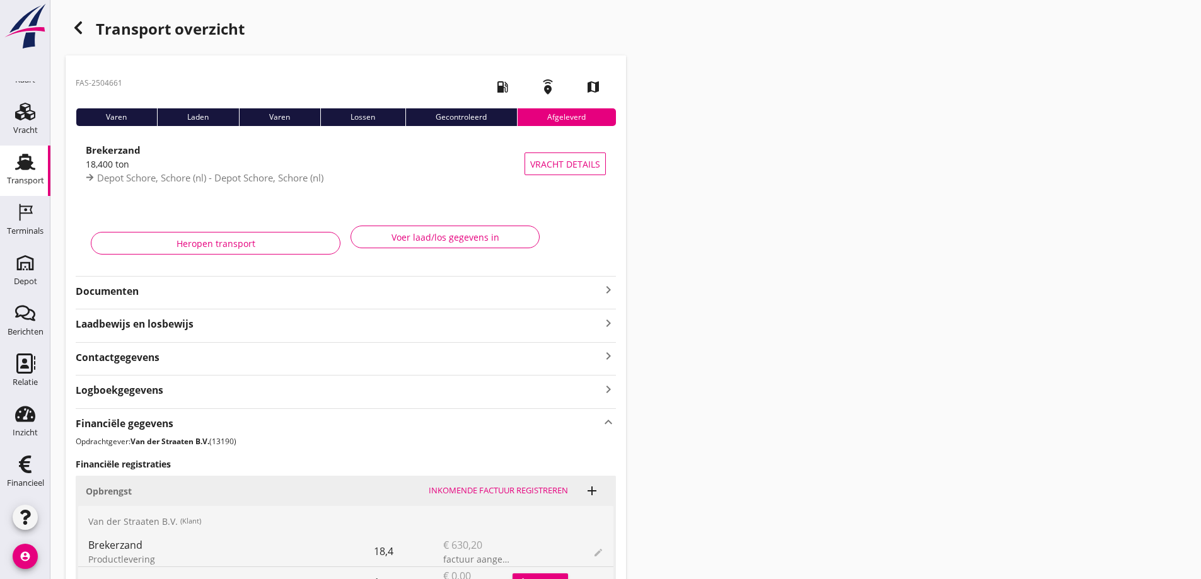
click at [130, 290] on strong "Documenten" at bounding box center [338, 291] width 525 height 14
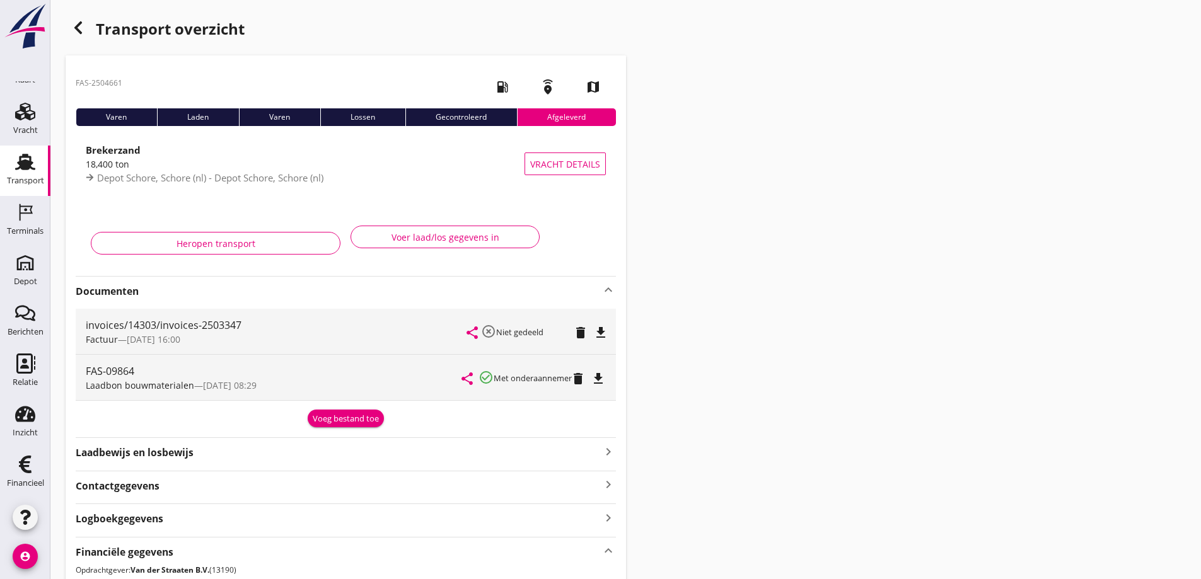
click at [602, 329] on icon "file_download" at bounding box center [600, 332] width 15 height 15
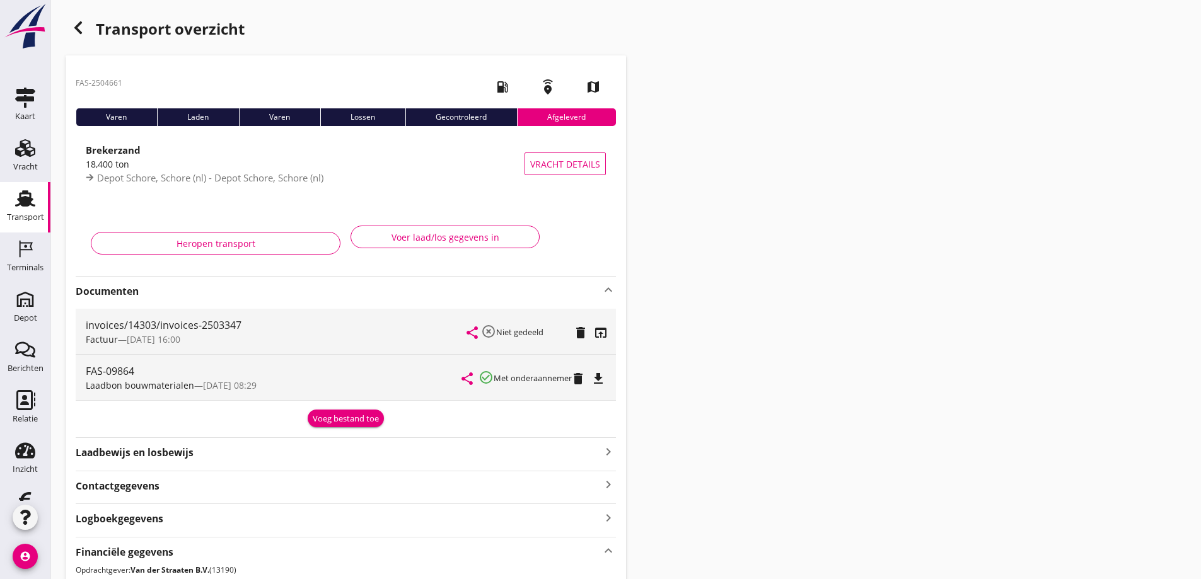
click at [20, 197] on use at bounding box center [25, 198] width 20 height 16
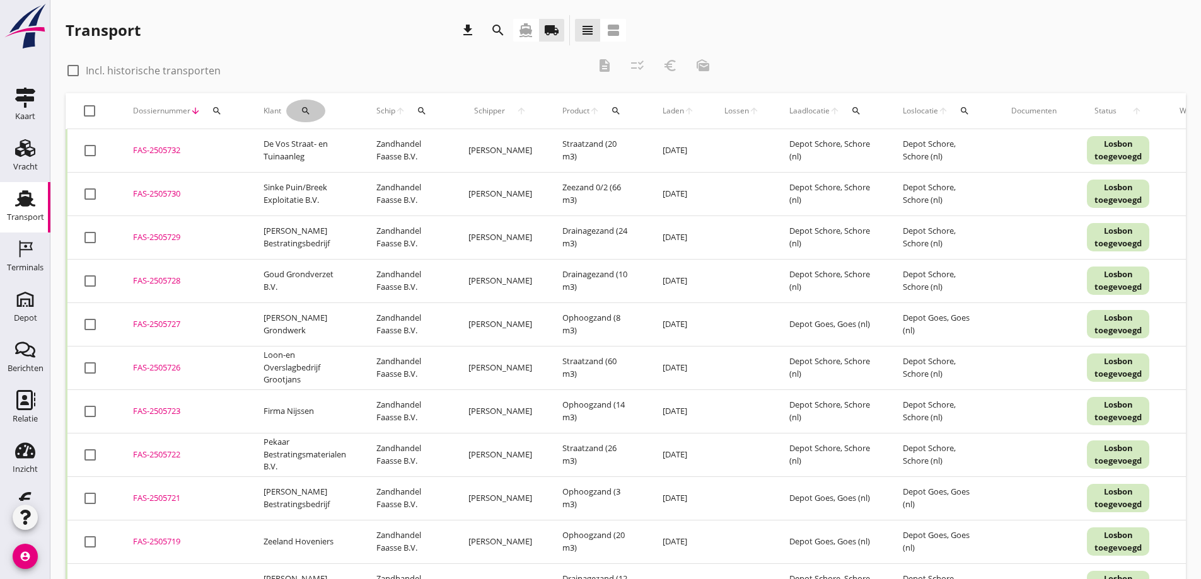
click at [308, 110] on icon "search" at bounding box center [306, 111] width 10 height 10
click at [311, 146] on input "Zoeken op opdrachtgever..." at bounding box center [356, 147] width 131 height 20
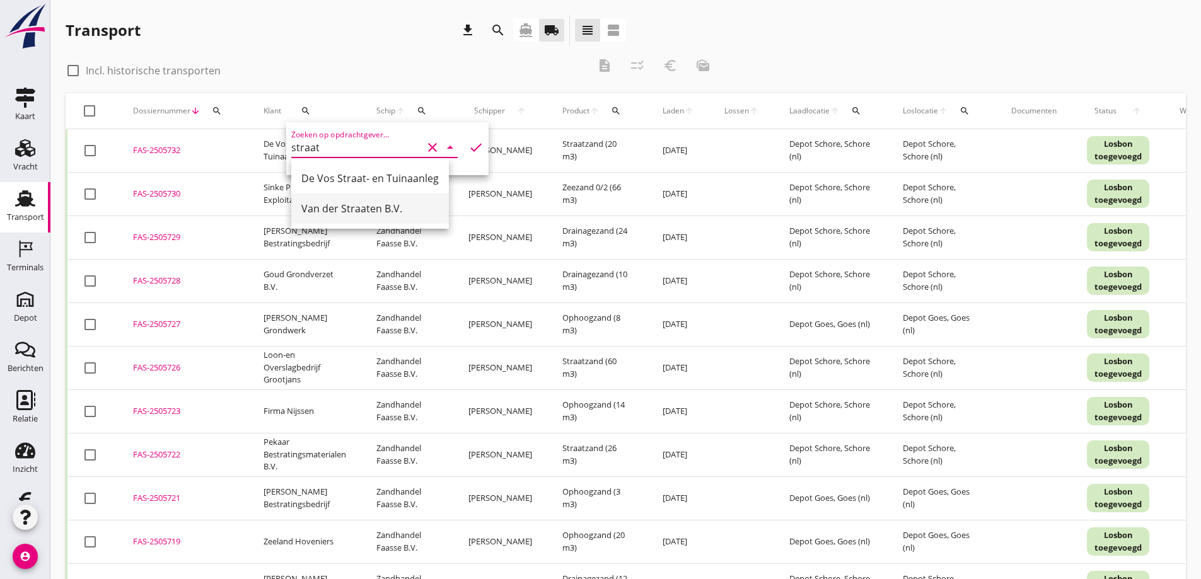
click at [340, 206] on div "Van der Straaten B.V." at bounding box center [369, 208] width 137 height 15
type input "Van der Straaten B.V."
click at [468, 146] on icon "check" at bounding box center [475, 147] width 15 height 15
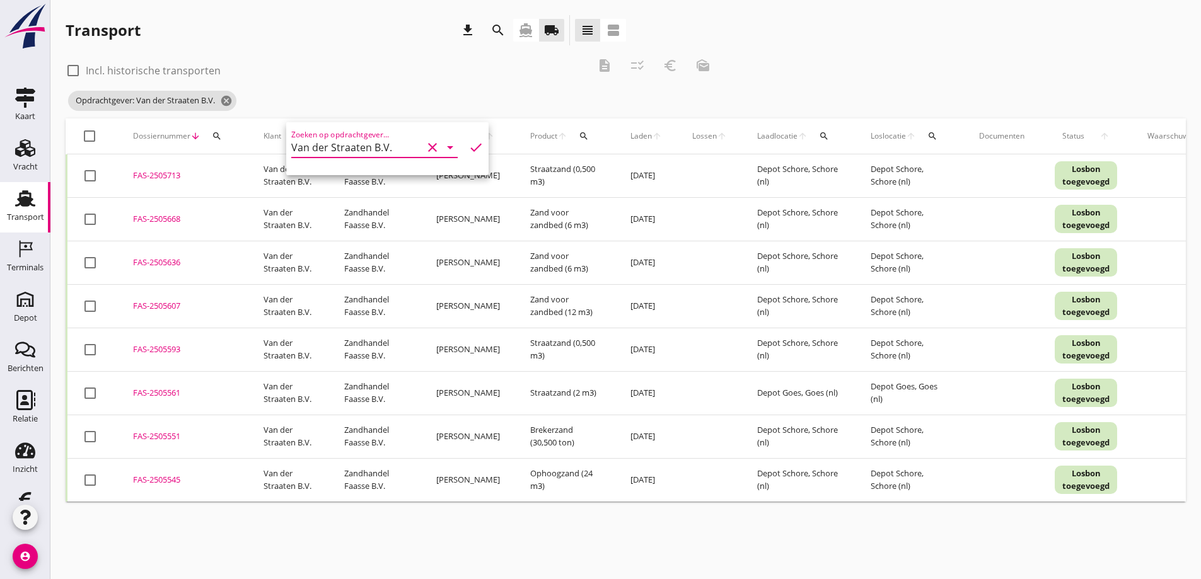
click at [368, 66] on div "check_box_outline_blank Incl. historische transporten" at bounding box center [327, 70] width 523 height 18
click at [1050, 0] on html "Deel track en trace Vracht details Vracht aanpassen Schip wijzigen Vracht kopie…" at bounding box center [600, 289] width 1201 height 579
